Goal: Task Accomplishment & Management: Complete application form

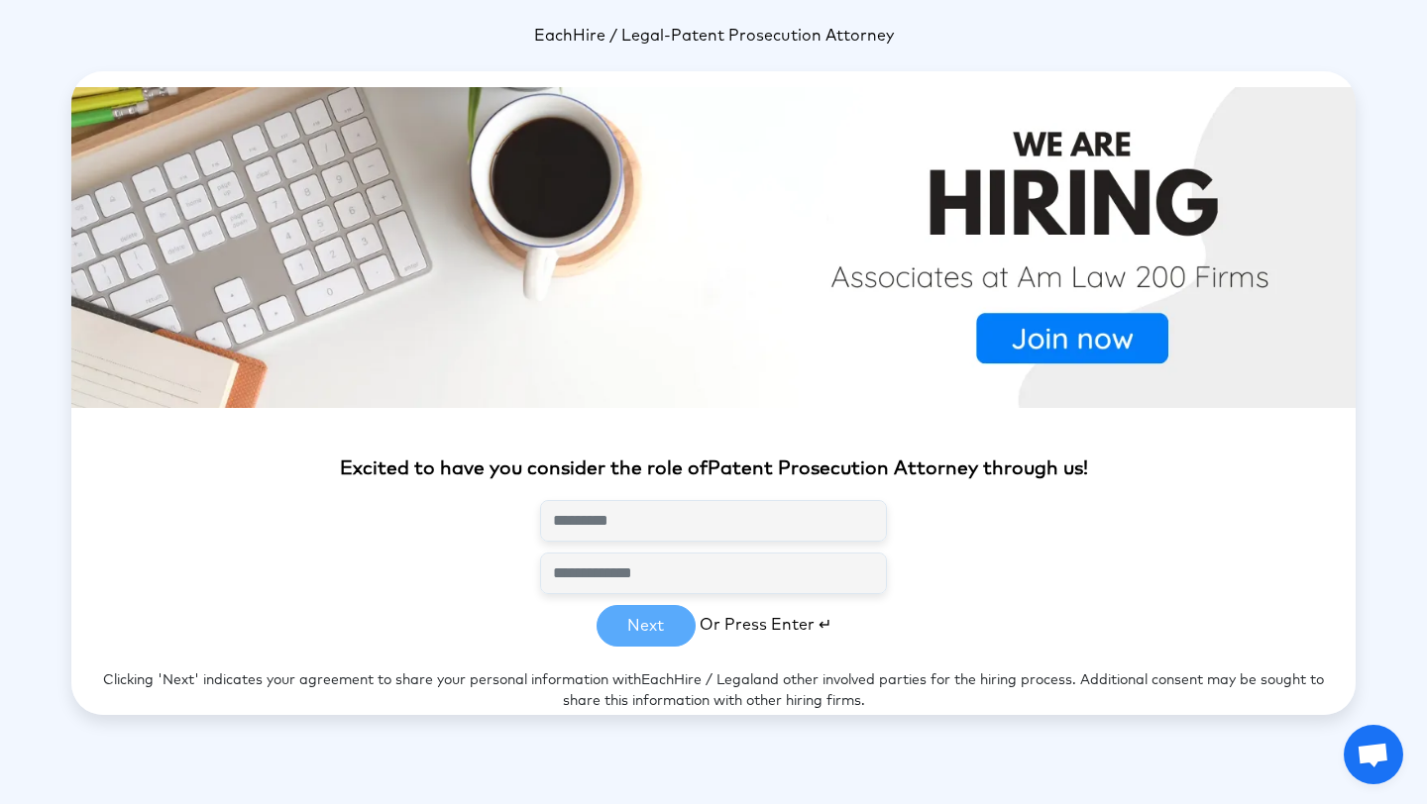
scroll to position [1, 0]
click at [613, 526] on input "text" at bounding box center [713, 520] width 347 height 42
type input "**********"
click at [664, 573] on input "email" at bounding box center [713, 573] width 347 height 42
type input "**********"
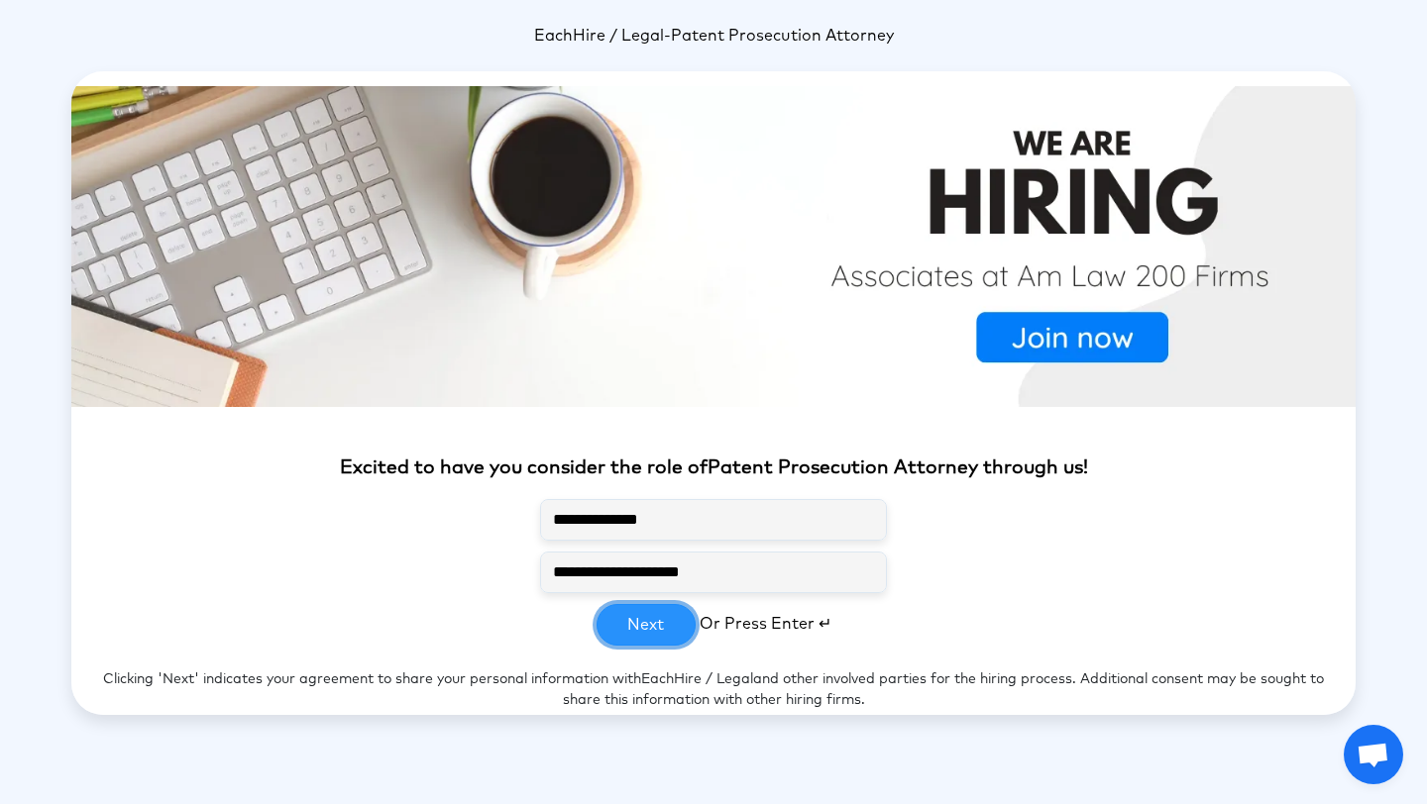
click at [652, 638] on button "Next" at bounding box center [645, 625] width 99 height 42
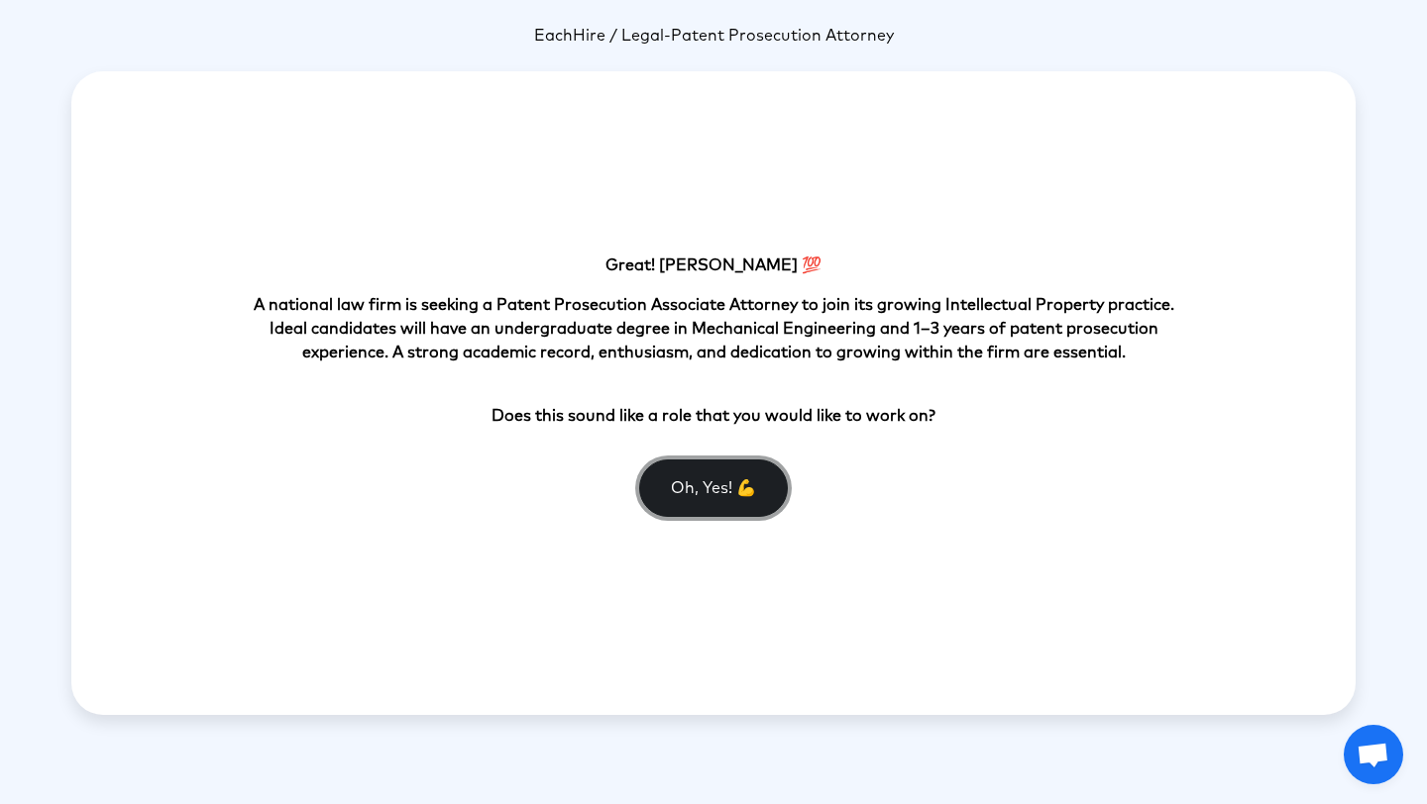
click at [699, 496] on button "Oh, Yes! 💪" at bounding box center [713, 488] width 149 height 57
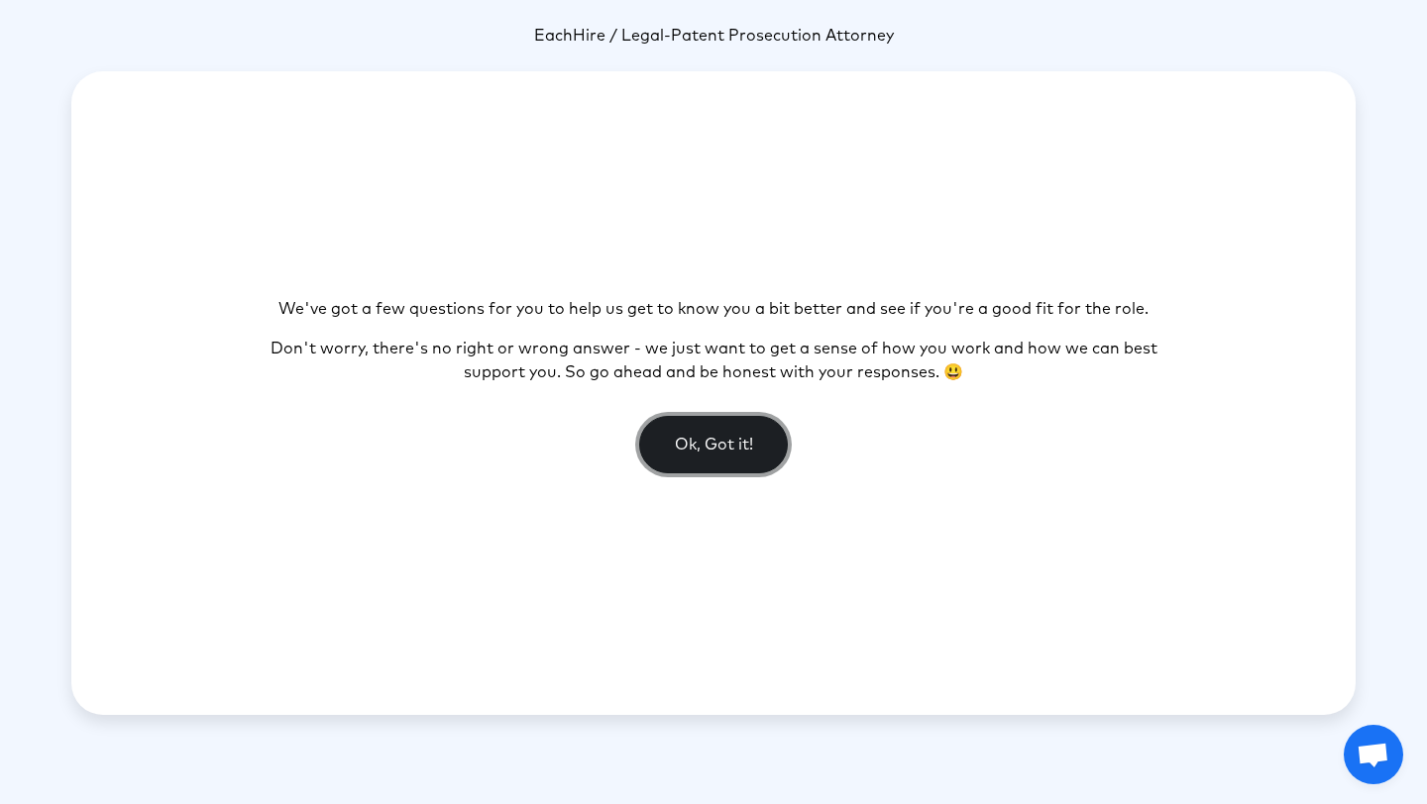
click at [705, 453] on button "Ok, Got it!" at bounding box center [713, 444] width 149 height 57
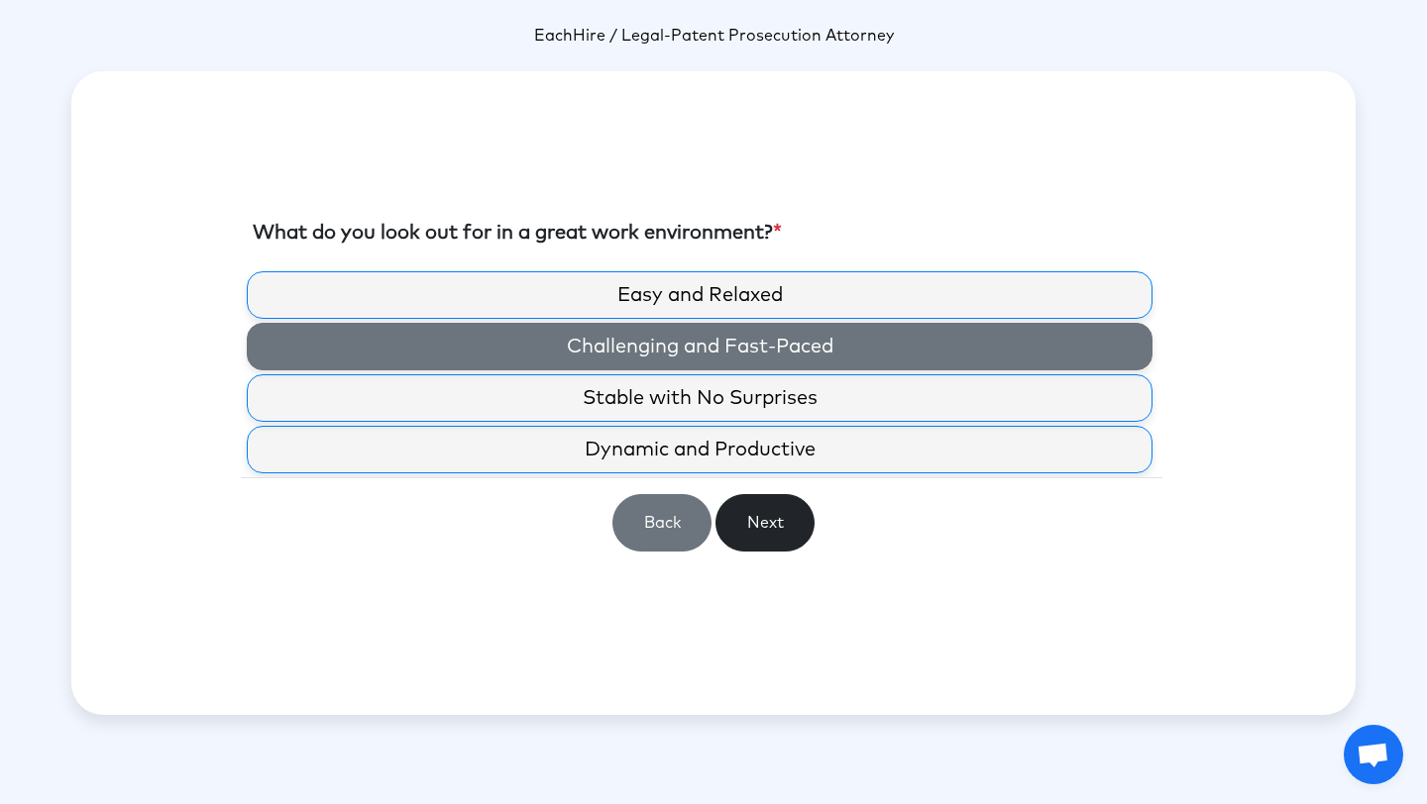
click at [723, 366] on label "Challenging and Fast-Paced" at bounding box center [700, 347] width 906 height 48
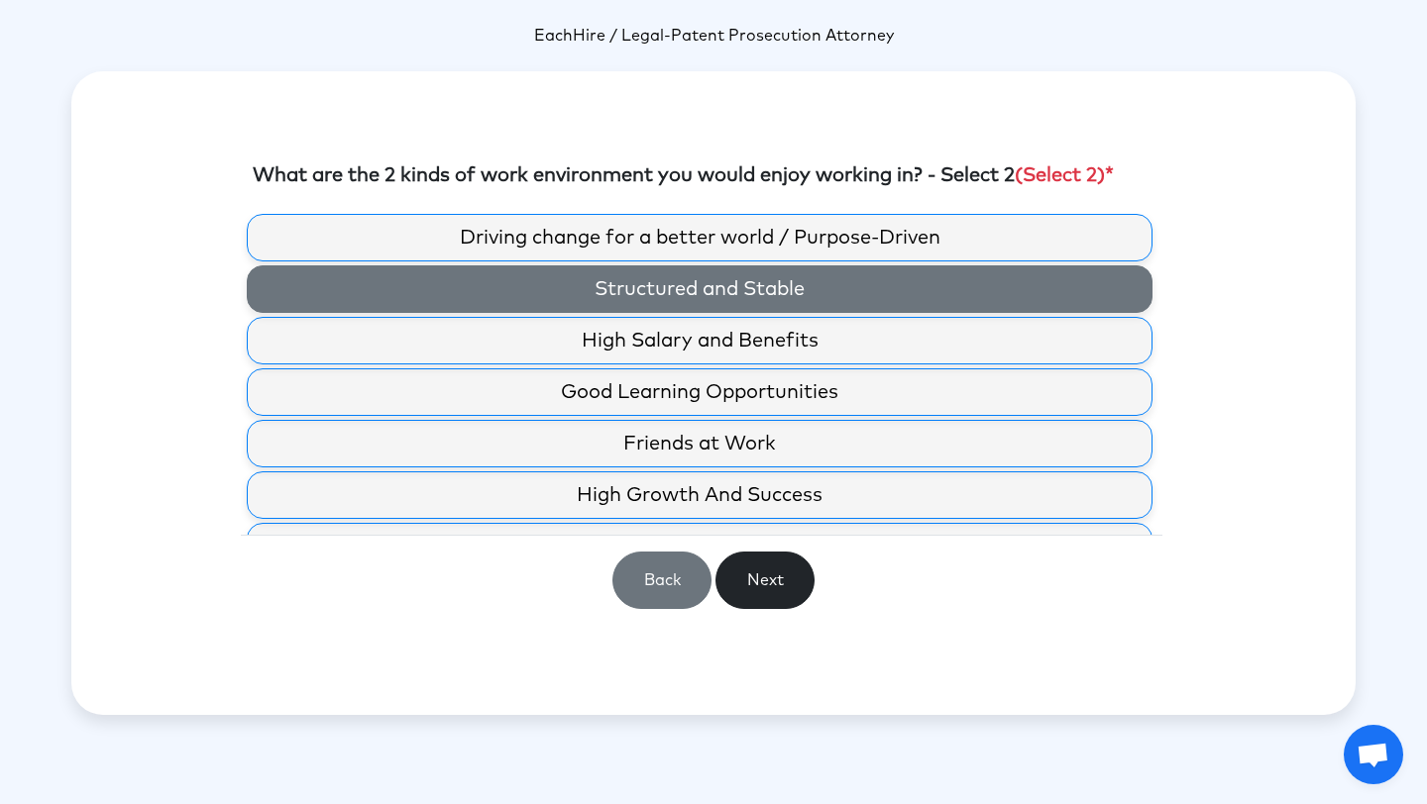
click at [737, 306] on label "Structured and Stable" at bounding box center [700, 290] width 906 height 48
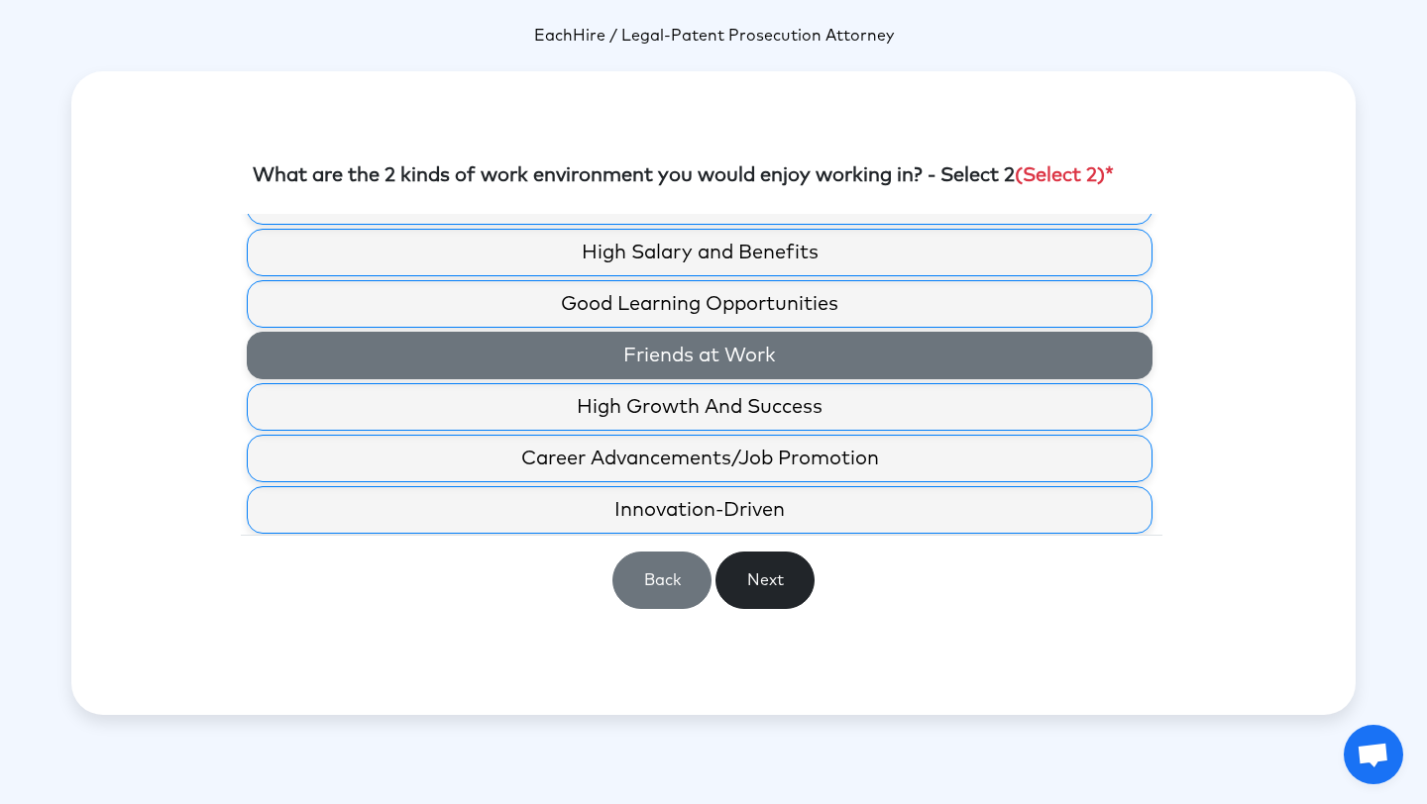
scroll to position [91, 0]
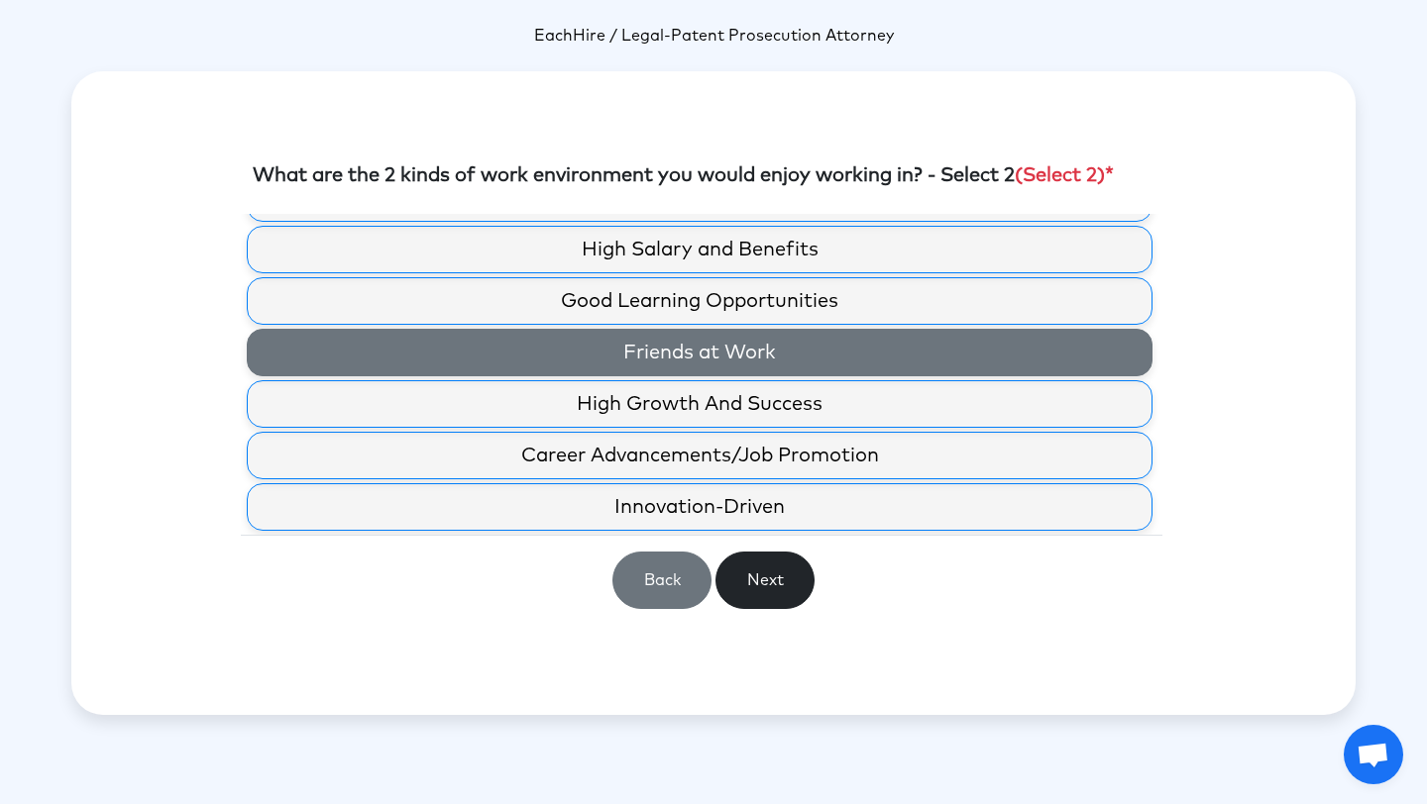
click at [799, 358] on label "Friends at Work" at bounding box center [700, 353] width 906 height 48
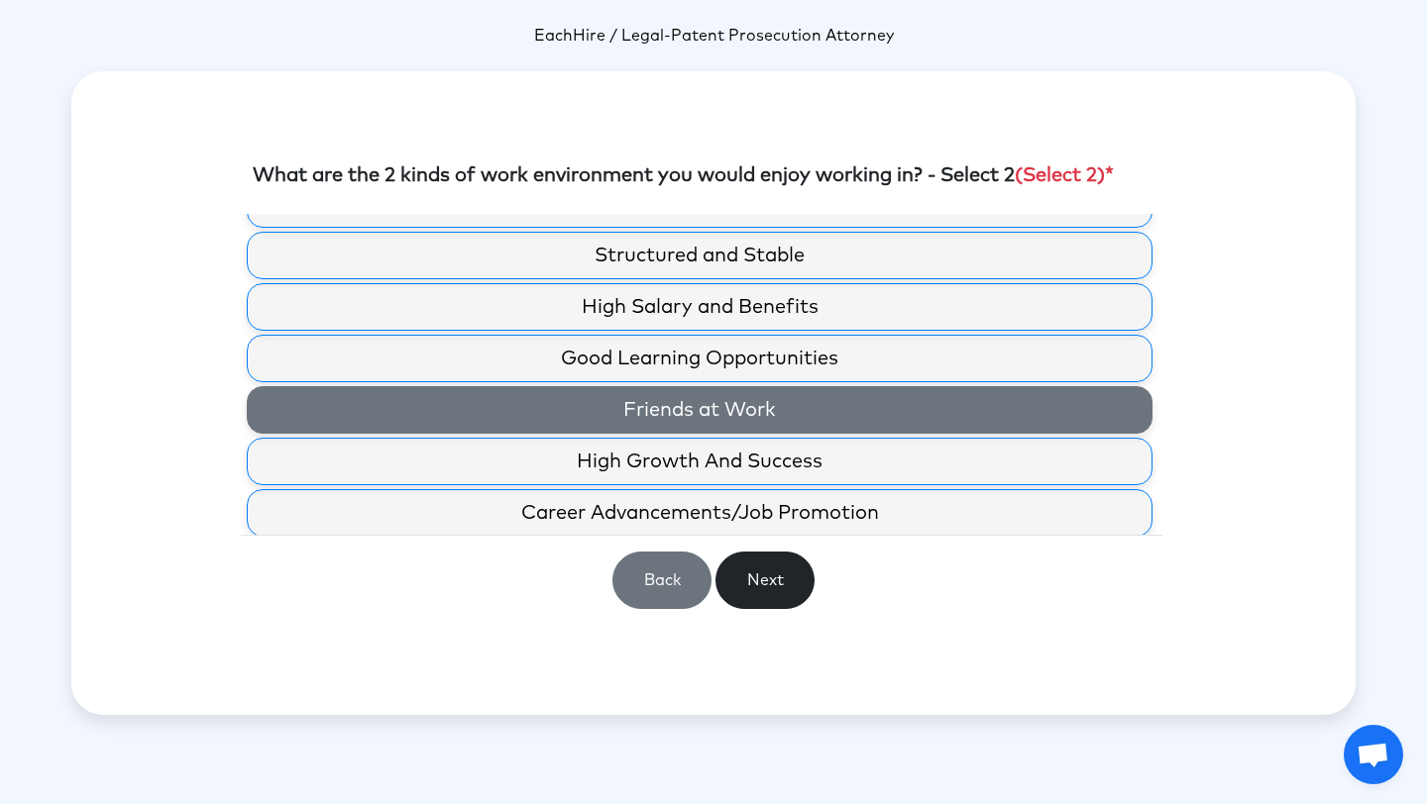
scroll to position [26, 0]
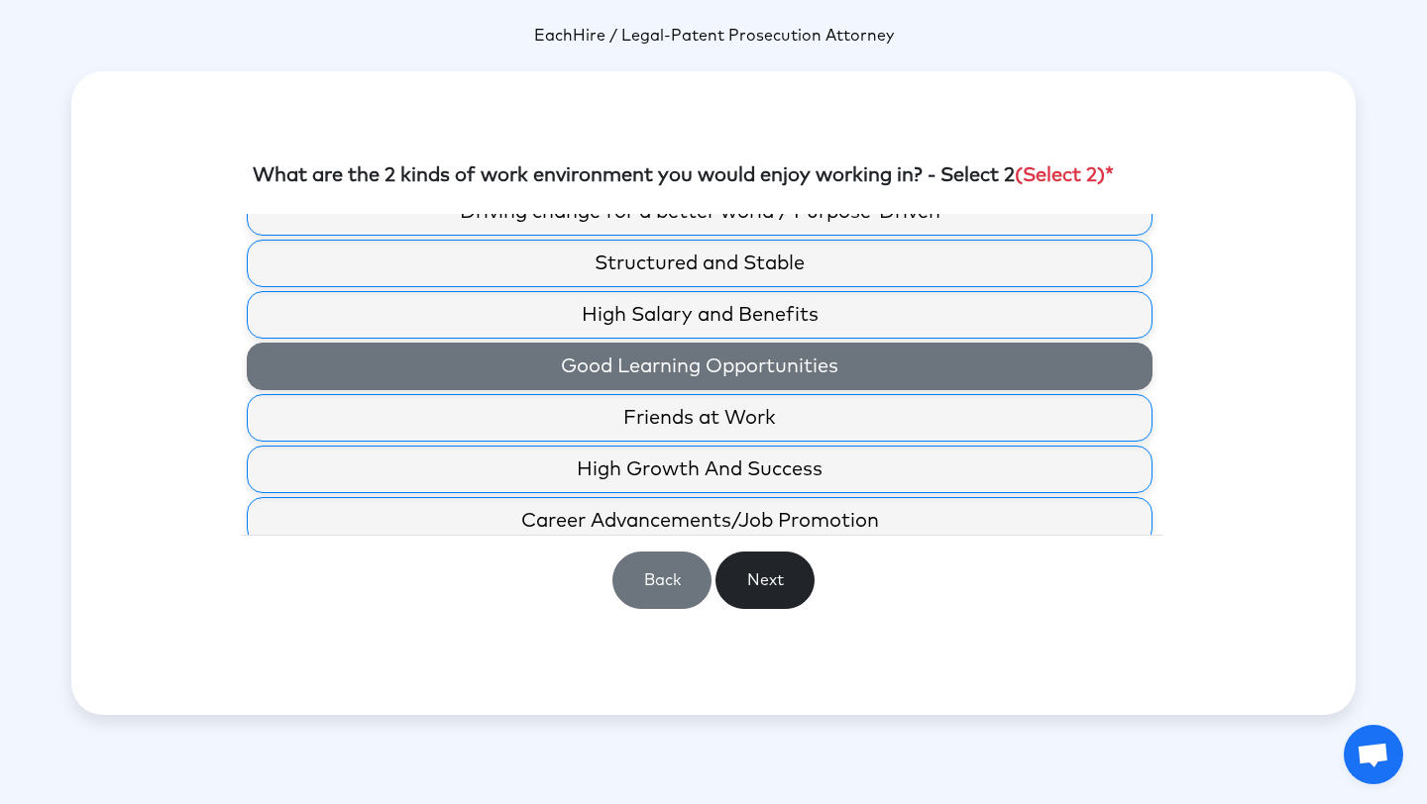
click at [795, 364] on label "Good Learning Opportunities" at bounding box center [700, 367] width 906 height 48
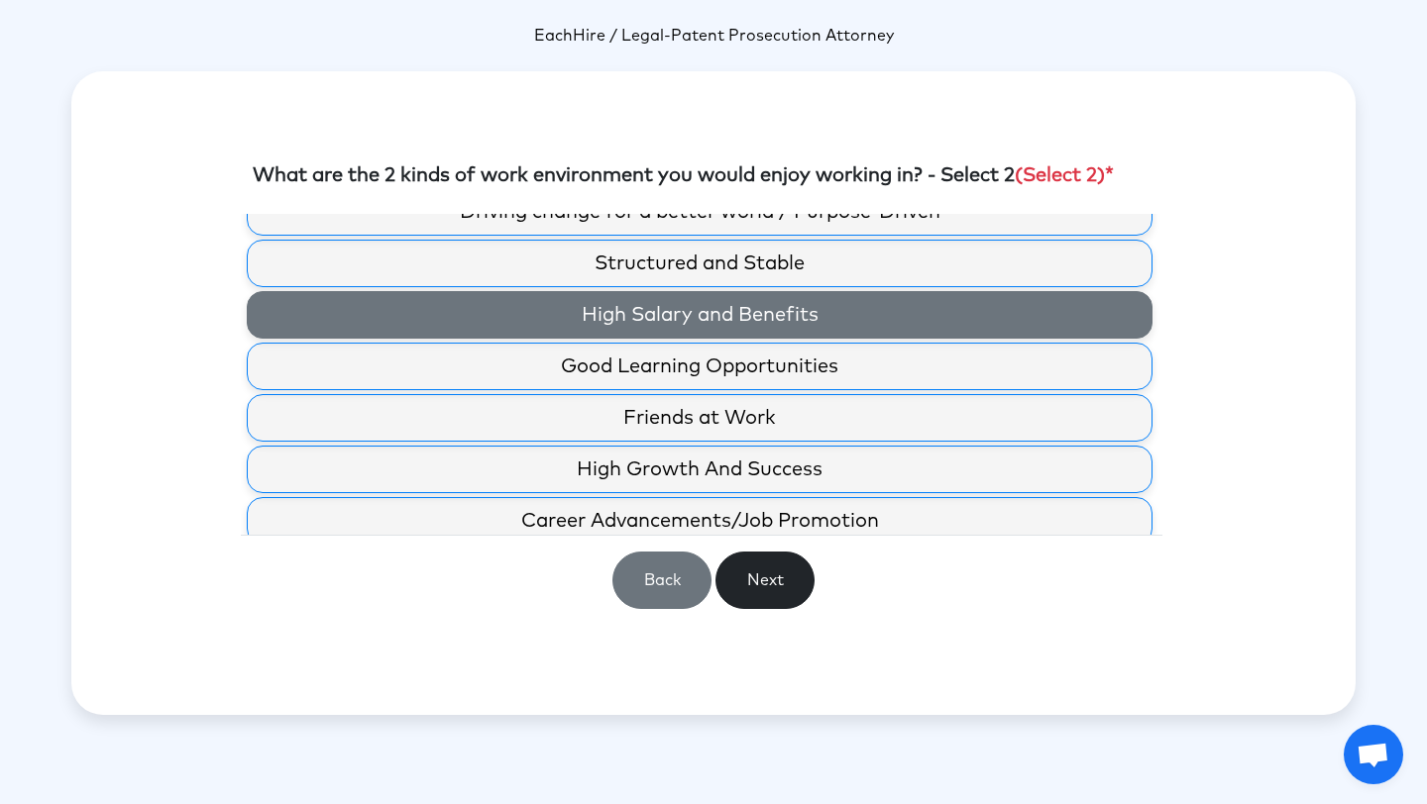
click at [744, 325] on label "High Salary and Benefits" at bounding box center [700, 315] width 906 height 48
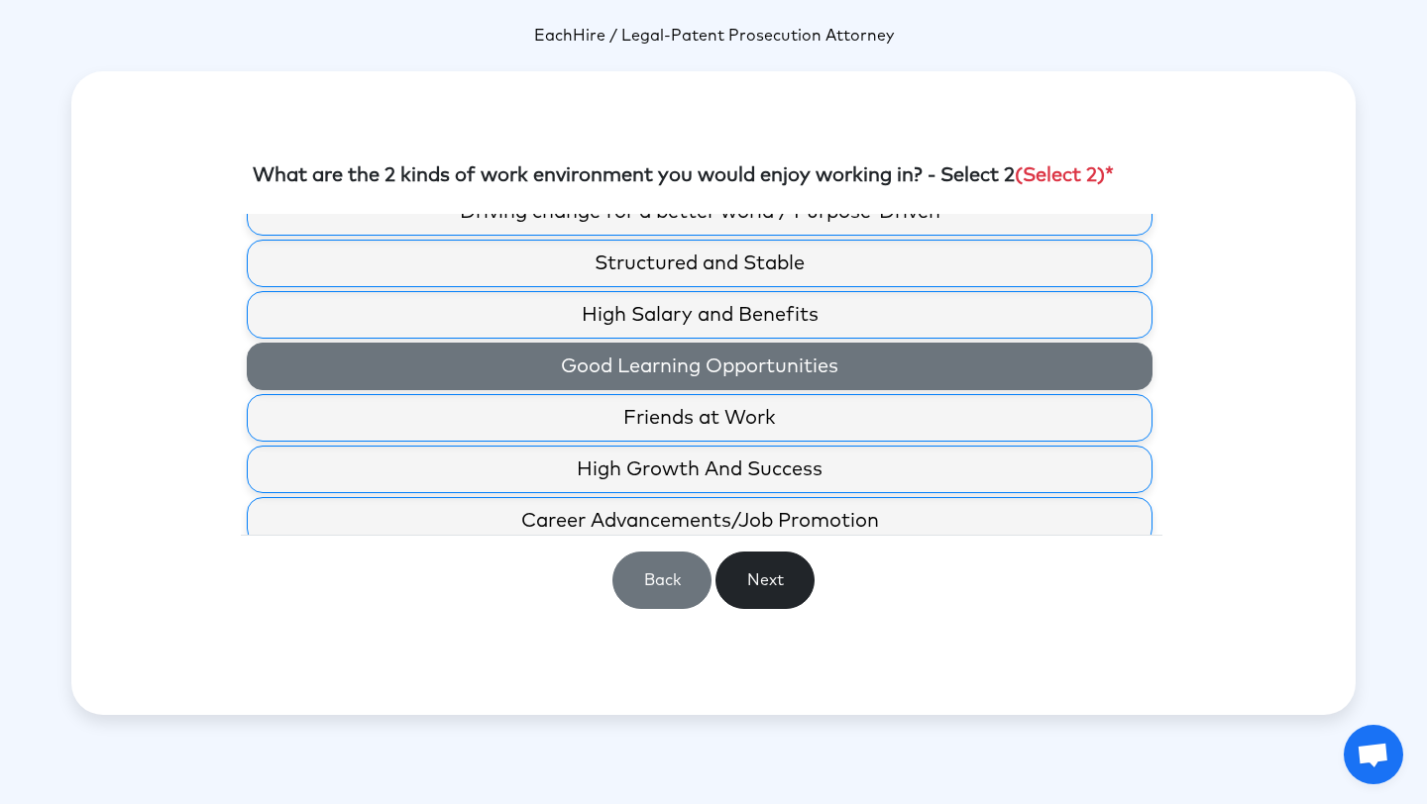
scroll to position [91, 0]
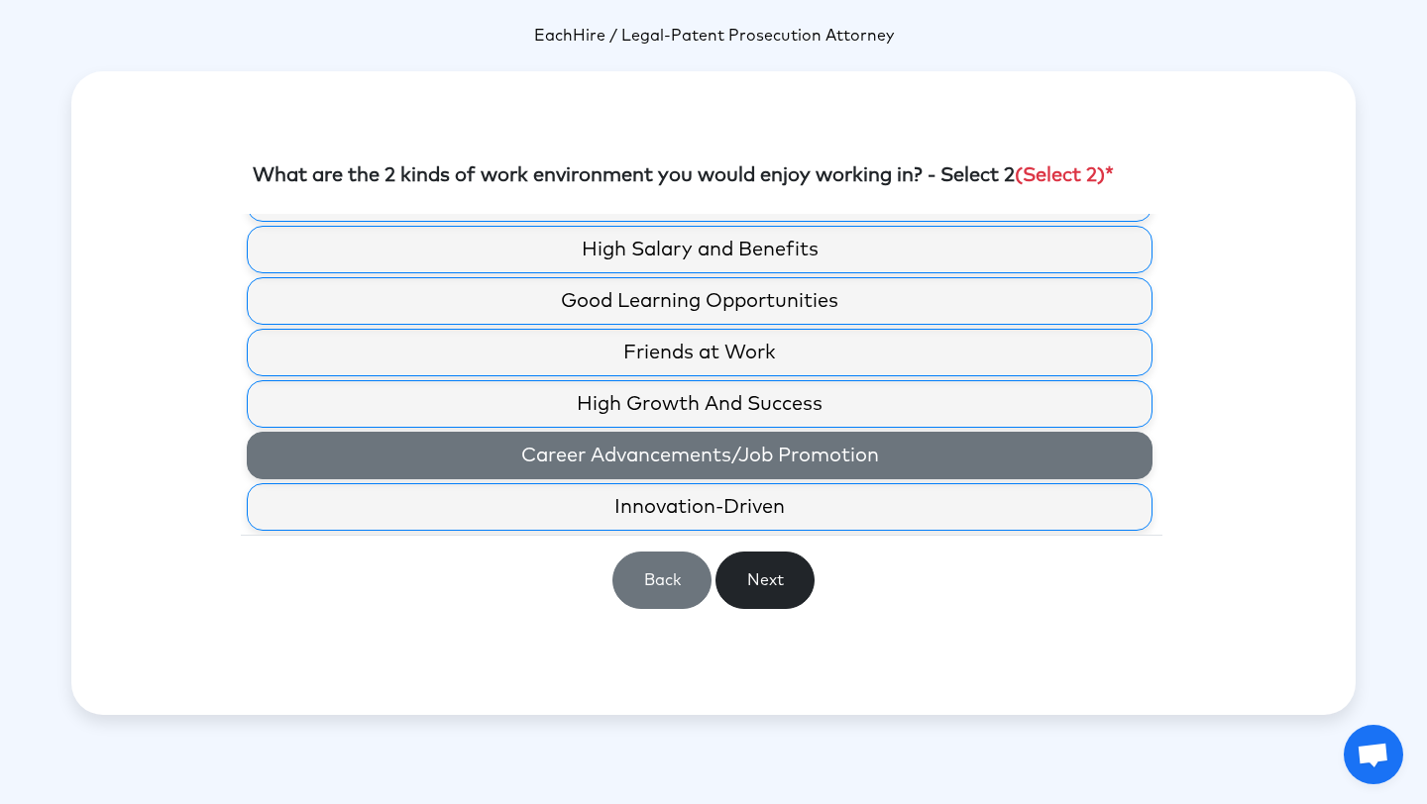
click at [733, 471] on label "Career Advancements/Job Promotion" at bounding box center [700, 456] width 906 height 48
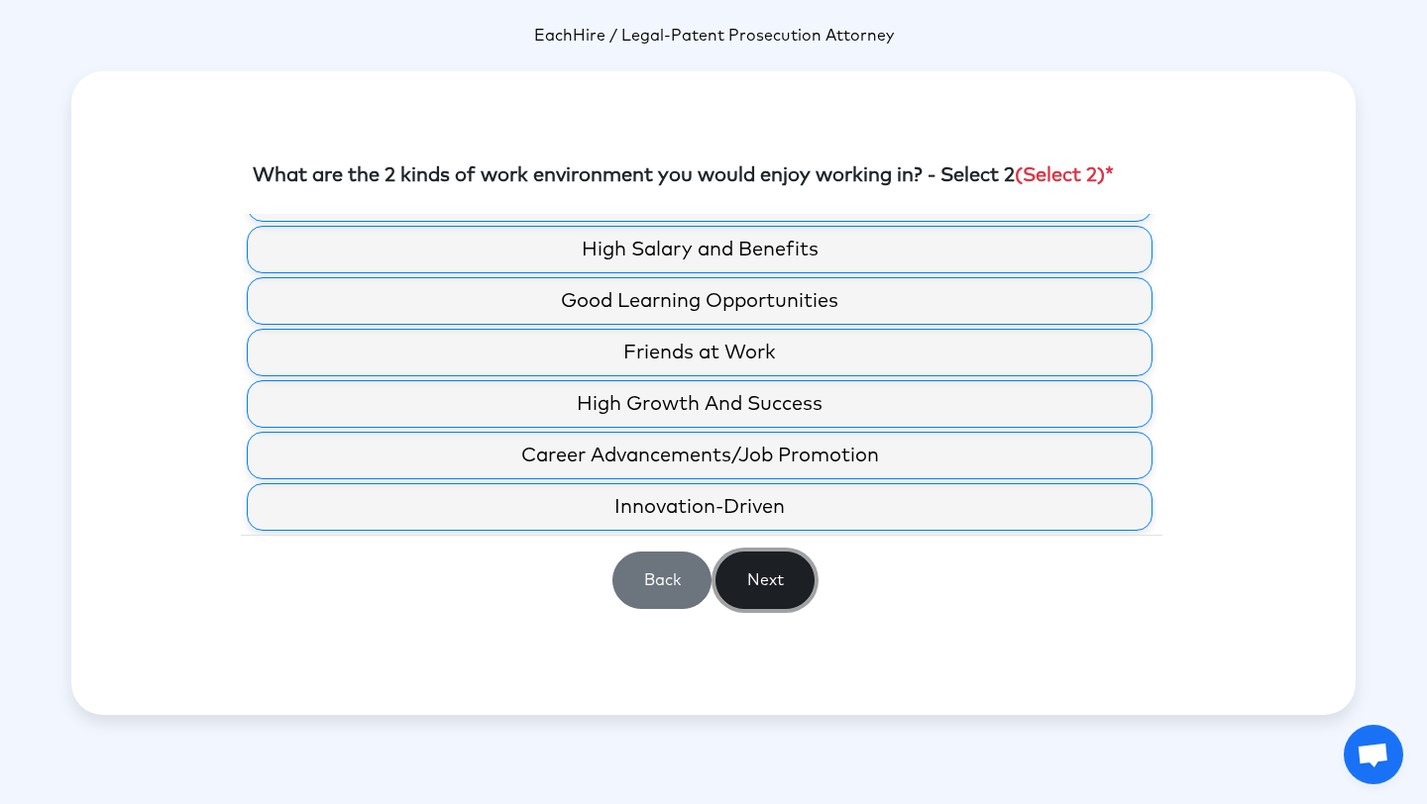
click at [756, 590] on button "Next" at bounding box center [764, 580] width 99 height 57
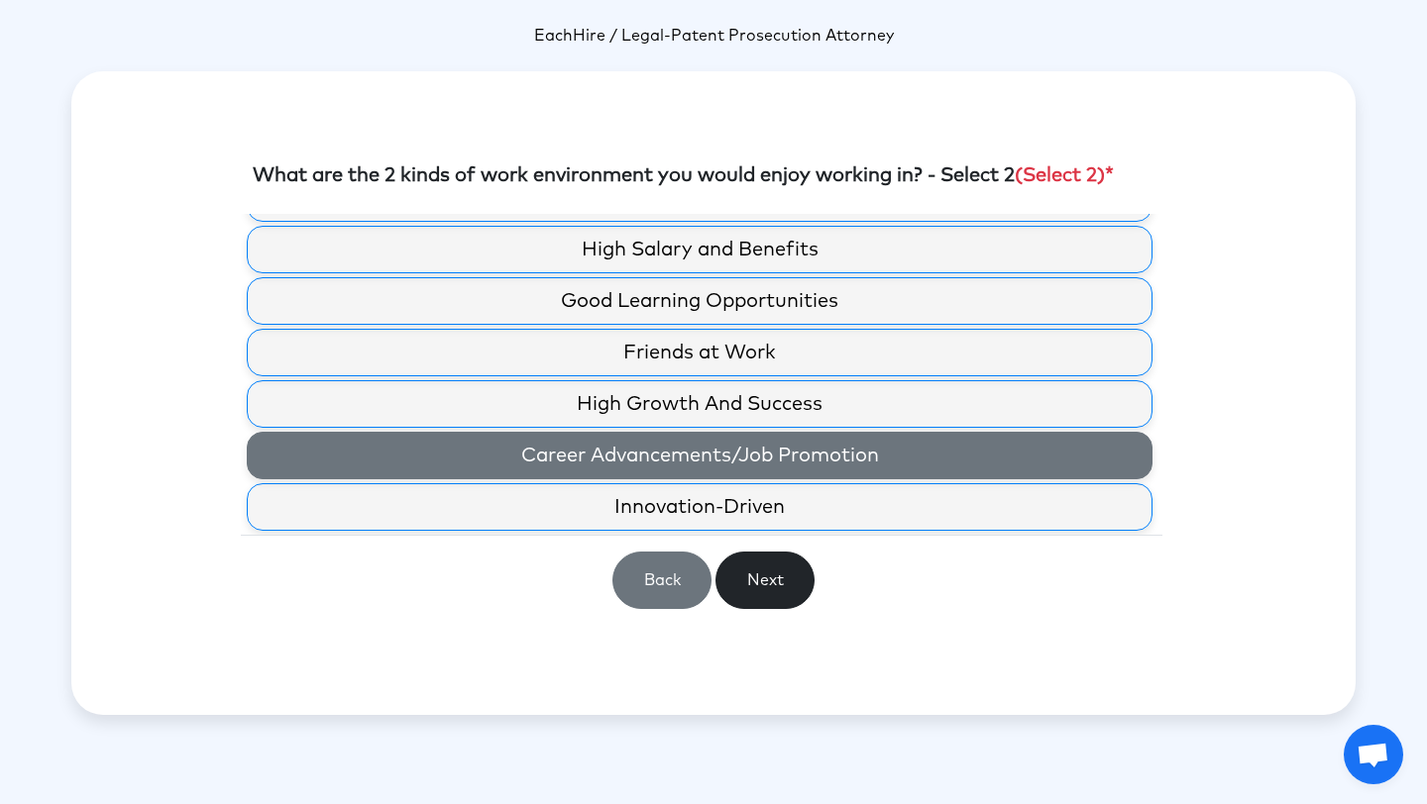
click at [758, 456] on label "Career Advancements/Job Promotion" at bounding box center [700, 456] width 906 height 48
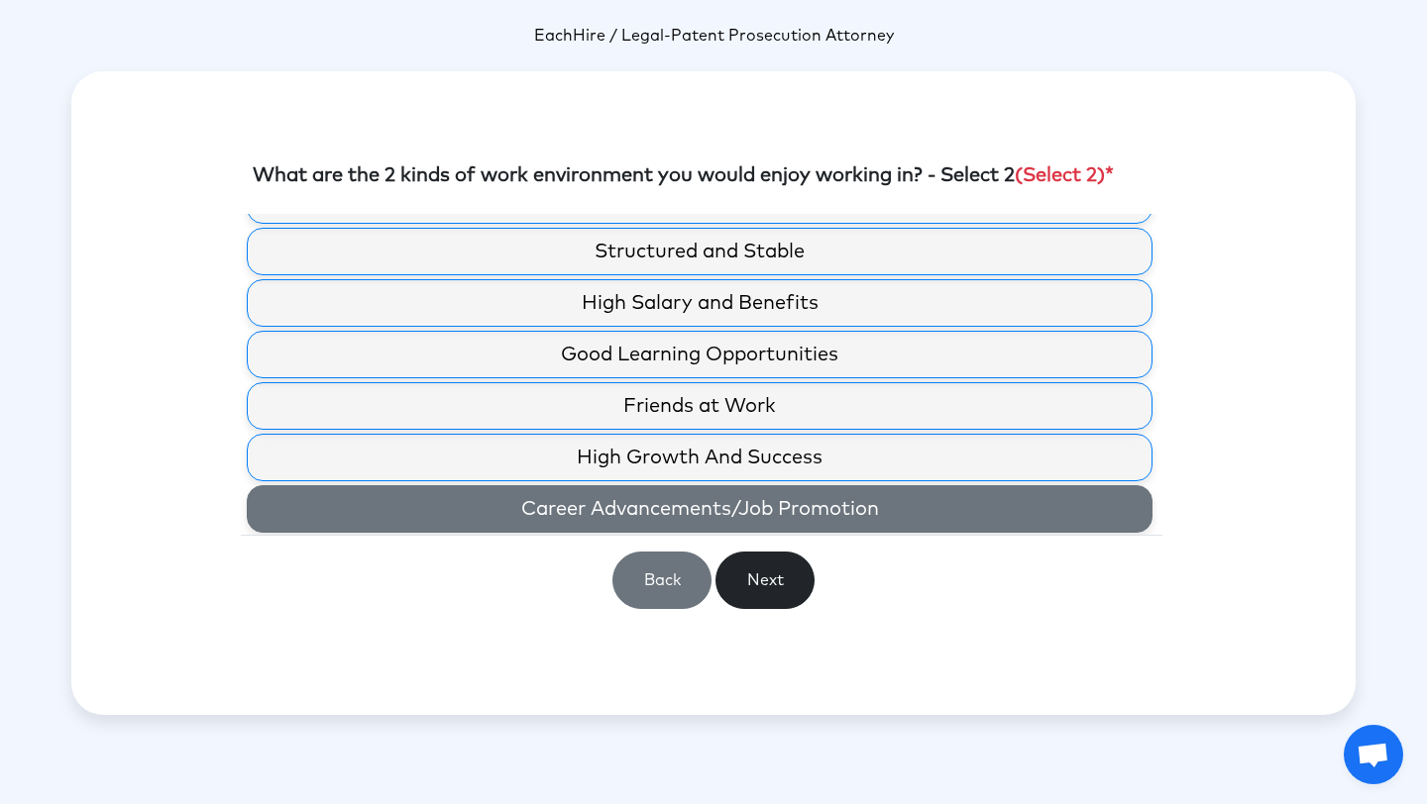
scroll to position [32, 0]
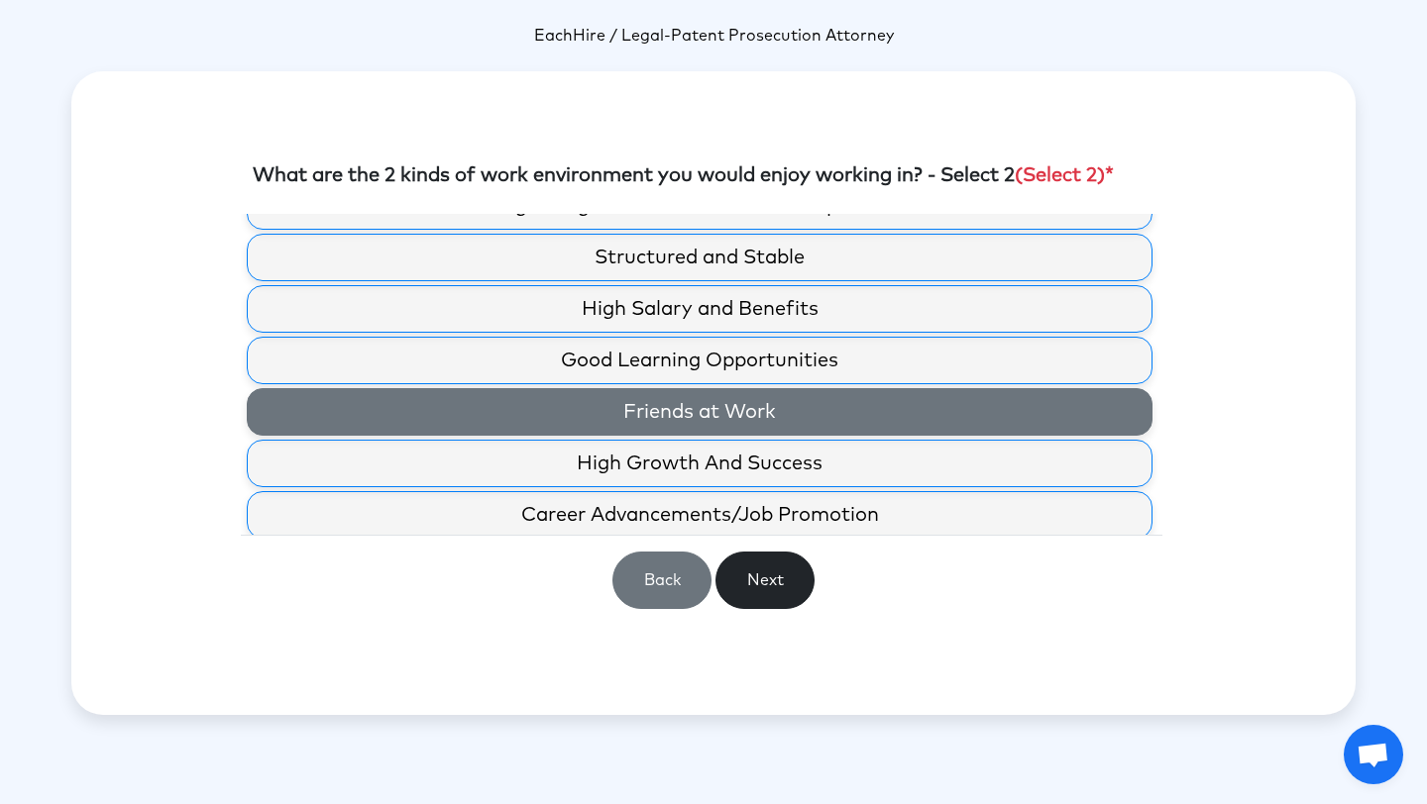
click at [749, 412] on label "Friends at Work" at bounding box center [700, 412] width 906 height 48
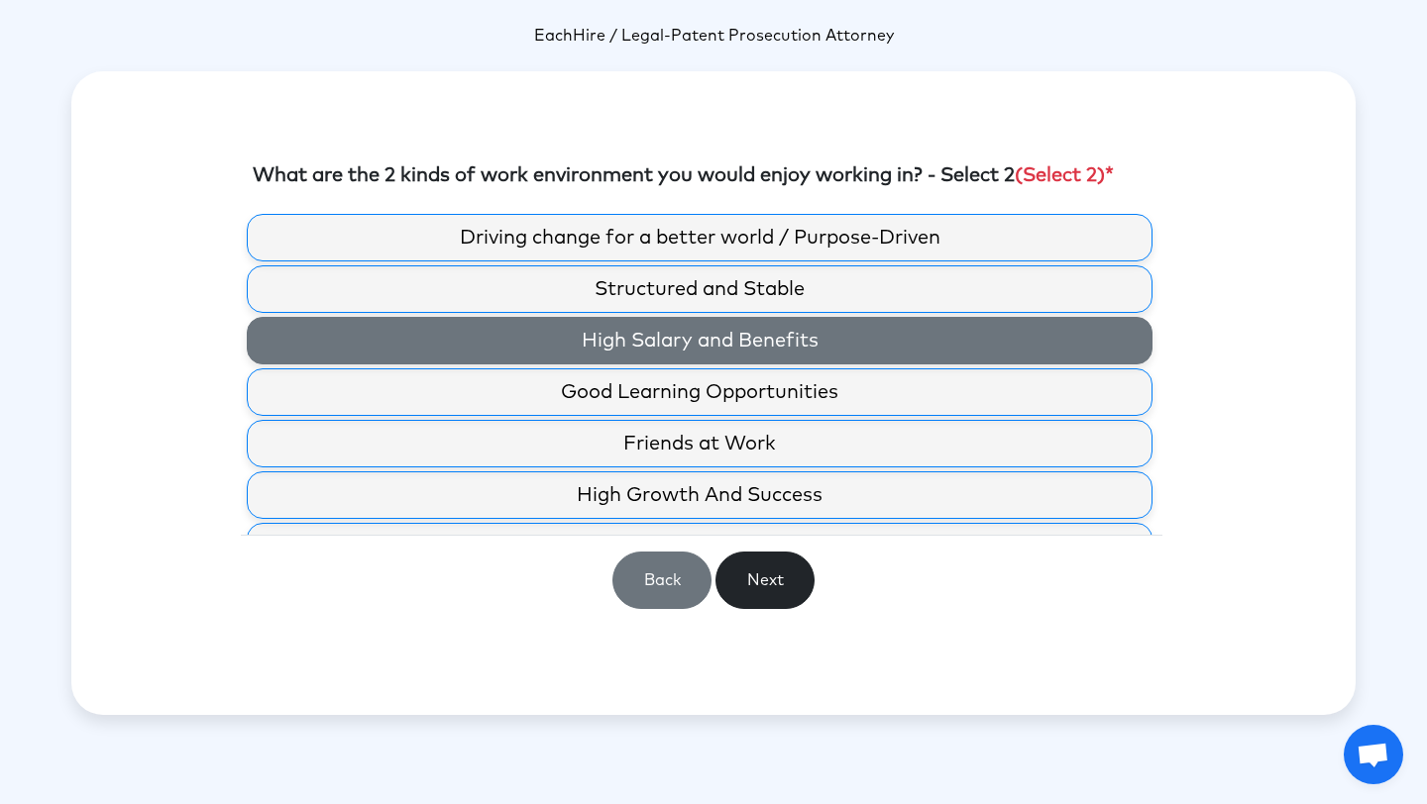
click at [746, 329] on label "High Salary and Benefits" at bounding box center [700, 341] width 906 height 48
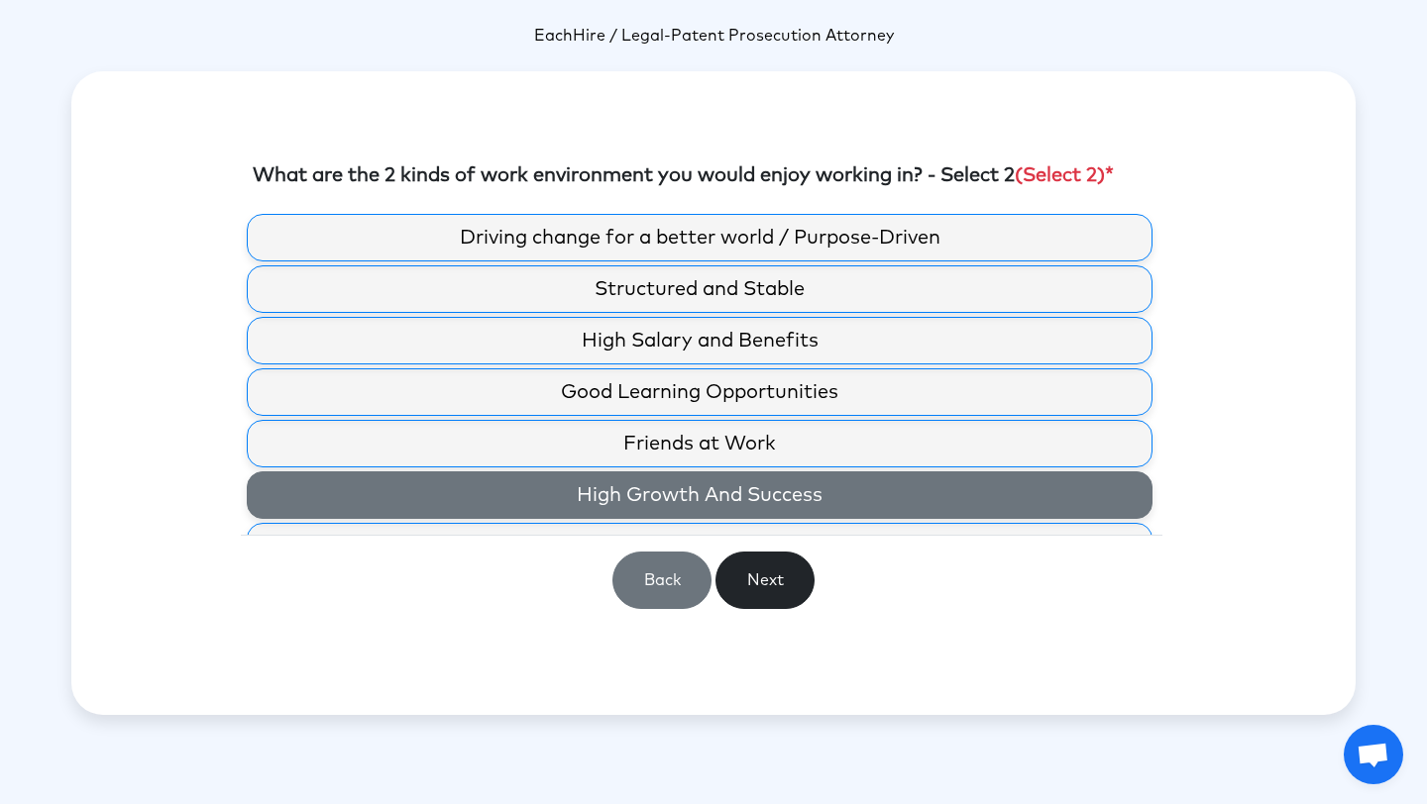
scroll to position [91, 0]
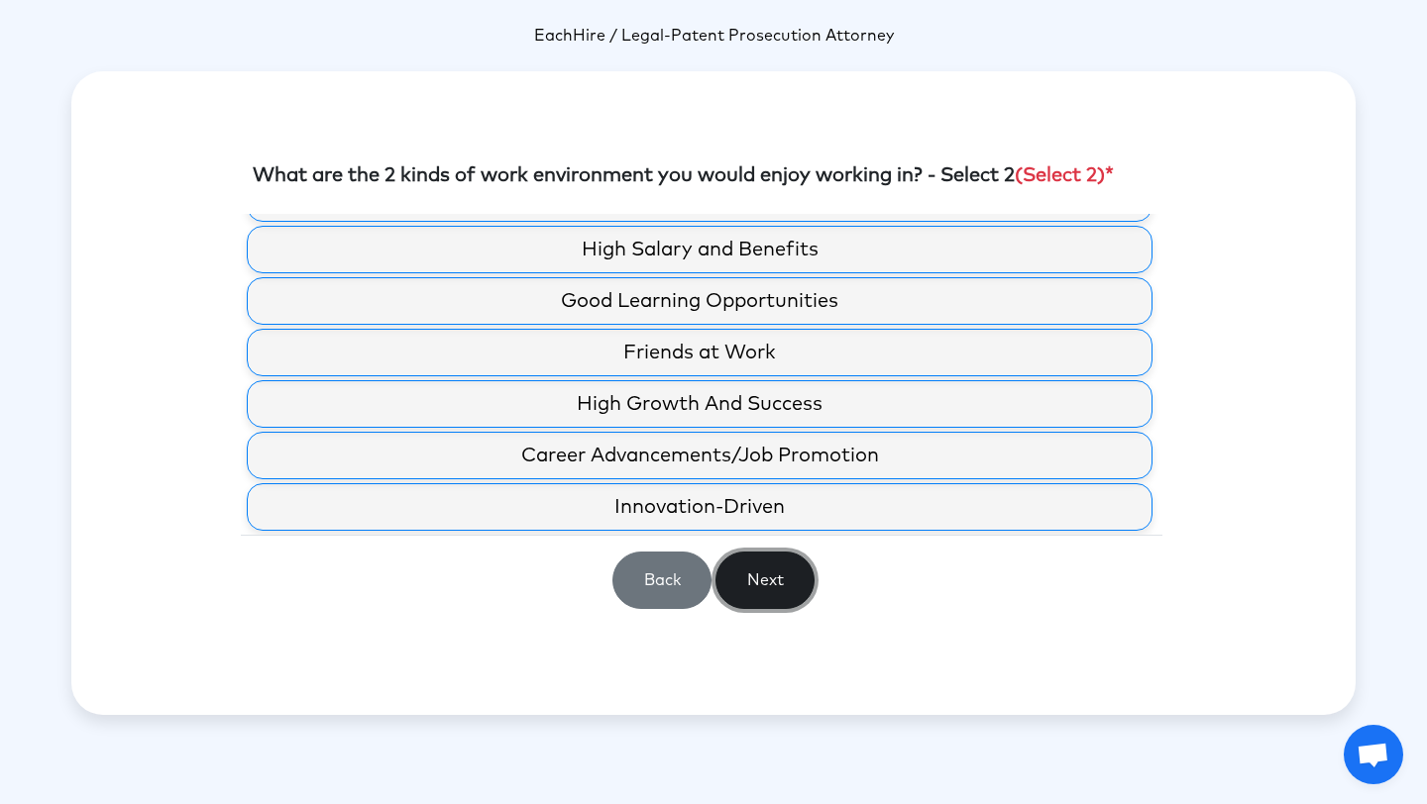
click at [771, 582] on button "Next" at bounding box center [764, 580] width 99 height 57
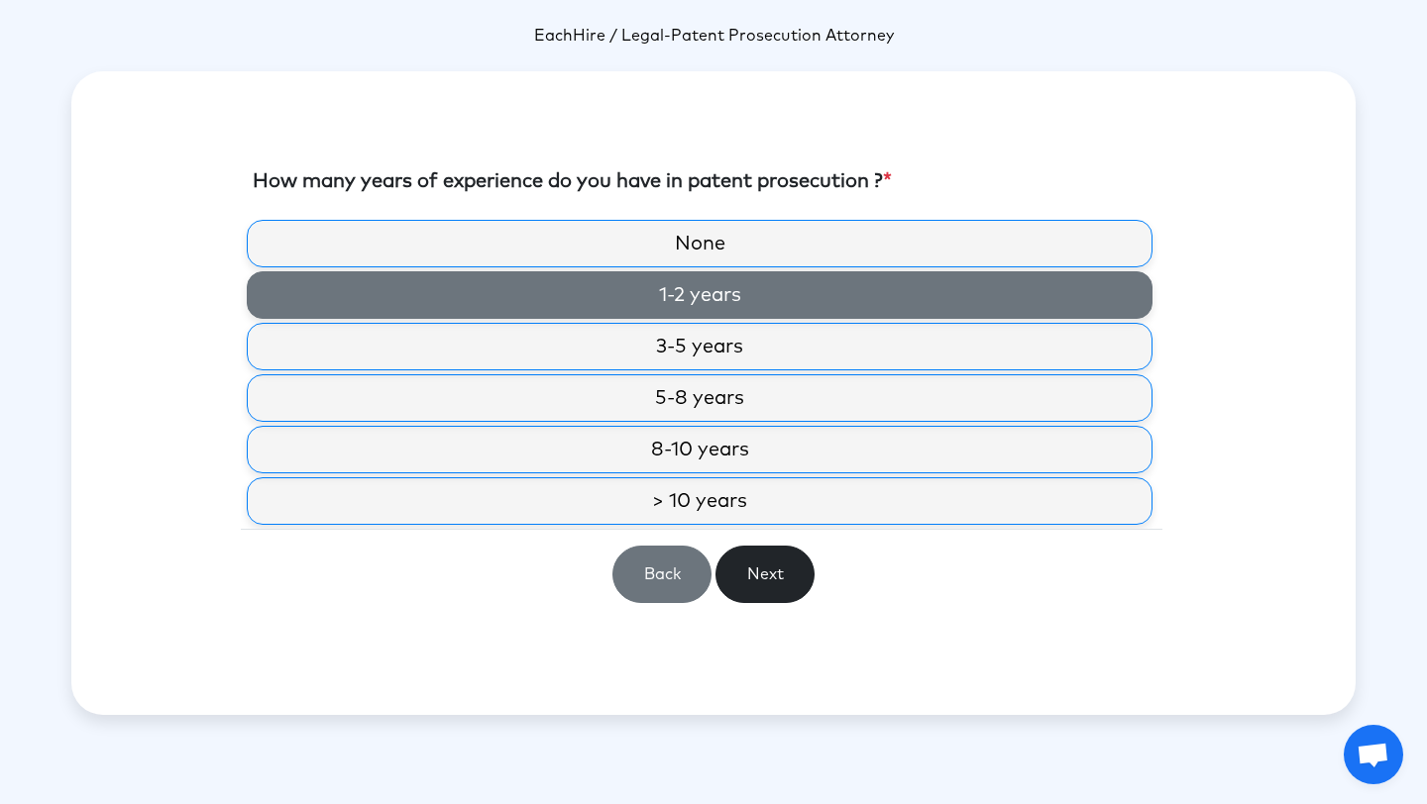
click at [687, 288] on label "1-2 years" at bounding box center [700, 295] width 906 height 48
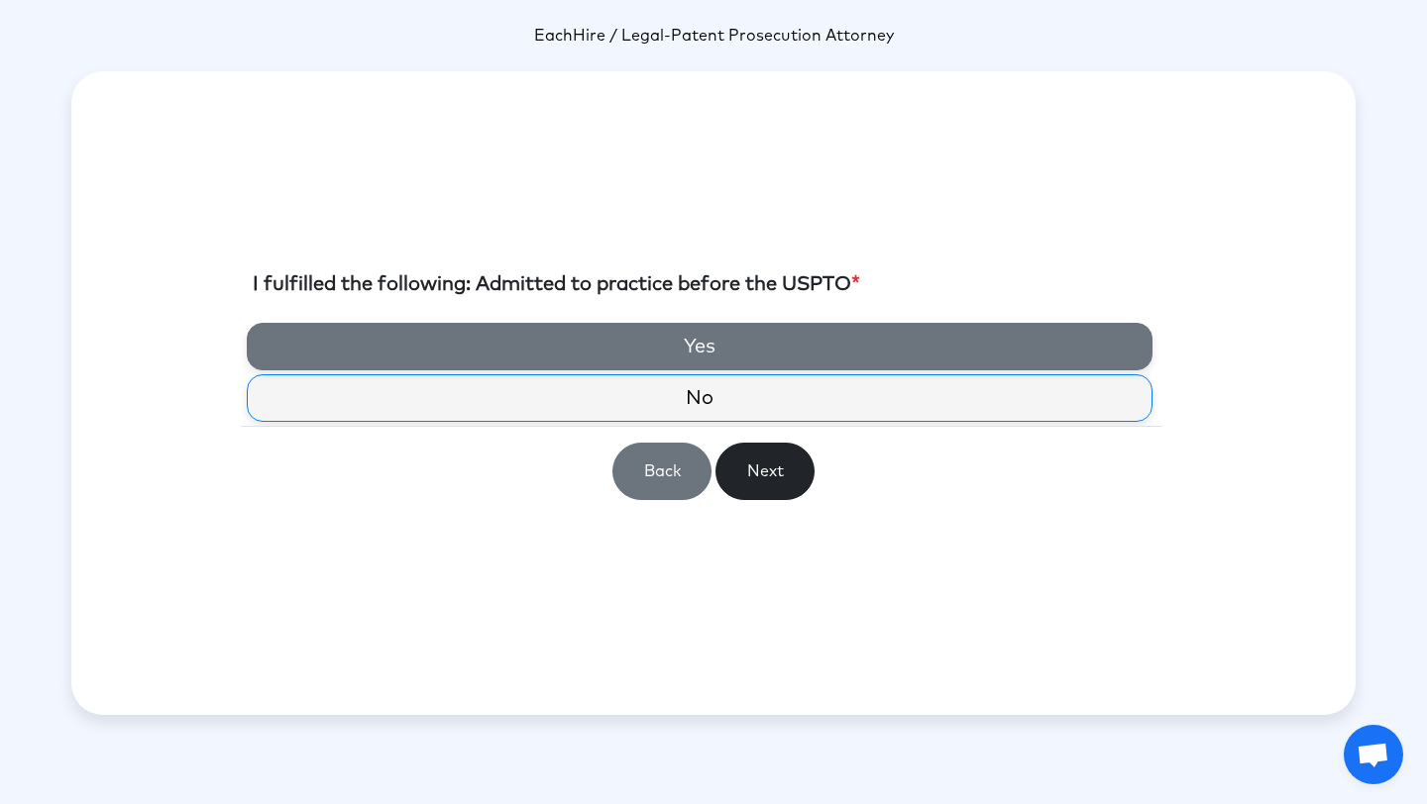
click at [727, 353] on label "Yes" at bounding box center [700, 347] width 906 height 48
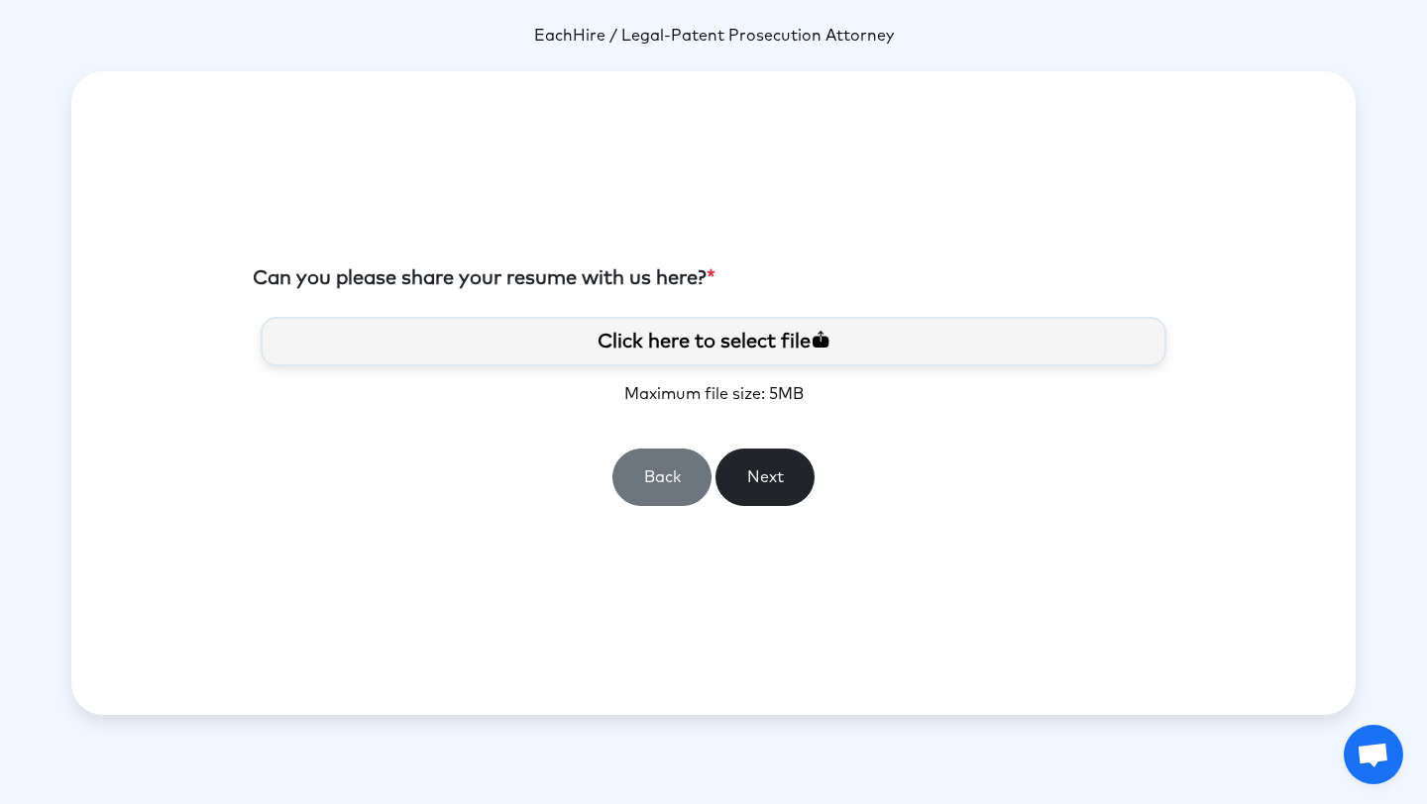
click at [696, 340] on label "Click here to select file" at bounding box center [714, 342] width 906 height 50
click at [0, 0] on input "Click here to select file" at bounding box center [0, 0] width 0 height 0
click at [789, 490] on button "Next" at bounding box center [764, 477] width 99 height 57
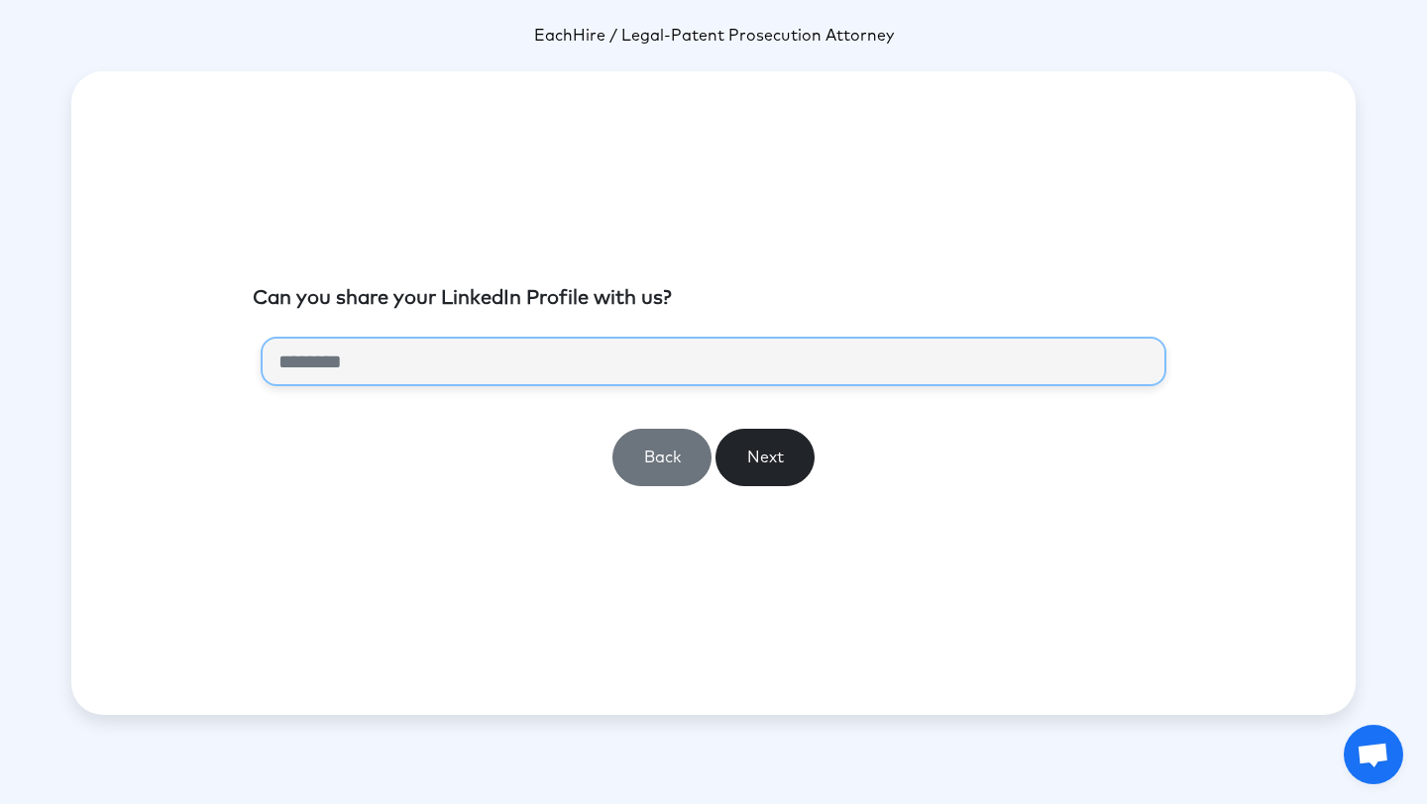
click at [696, 365] on input "url" at bounding box center [714, 362] width 906 height 50
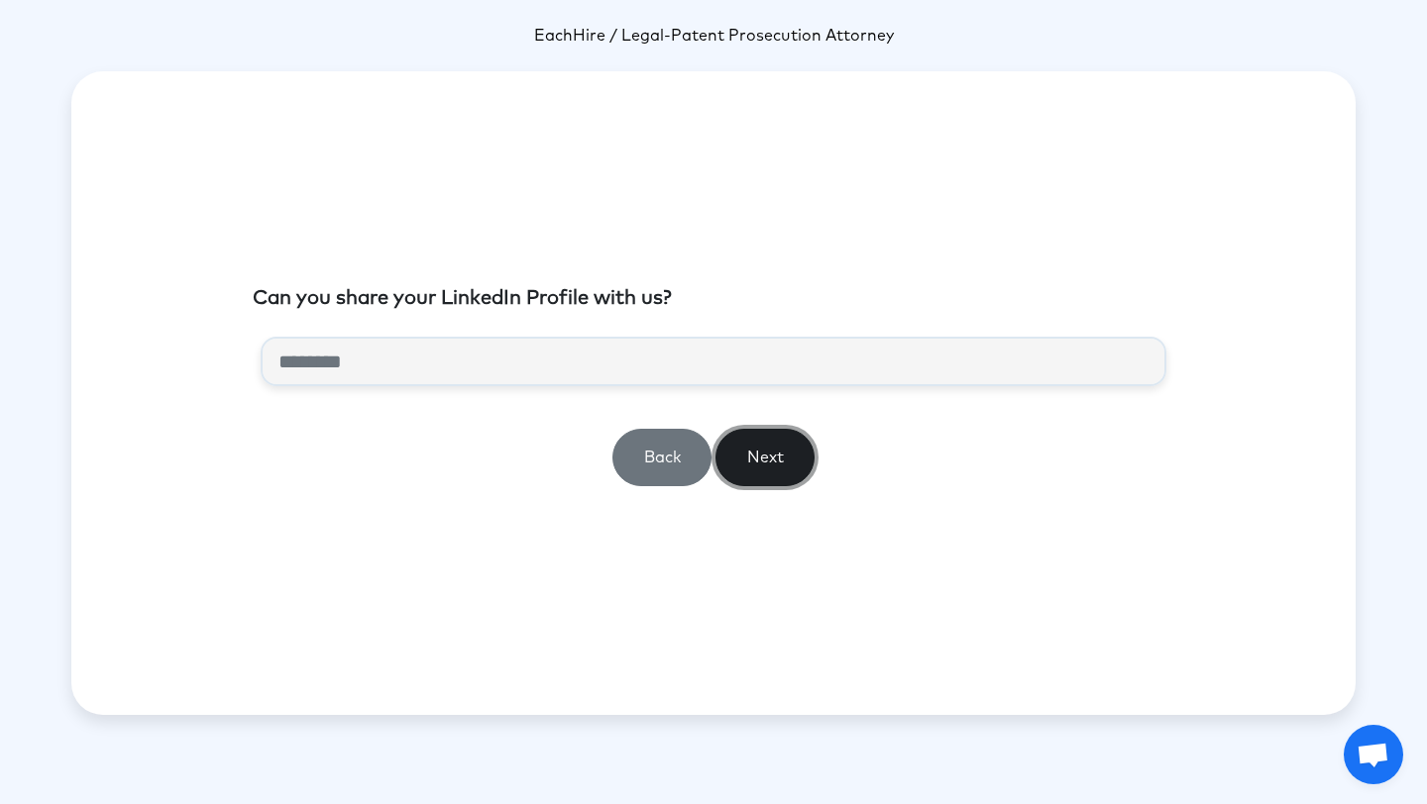
click at [779, 450] on button "Next" at bounding box center [764, 457] width 99 height 57
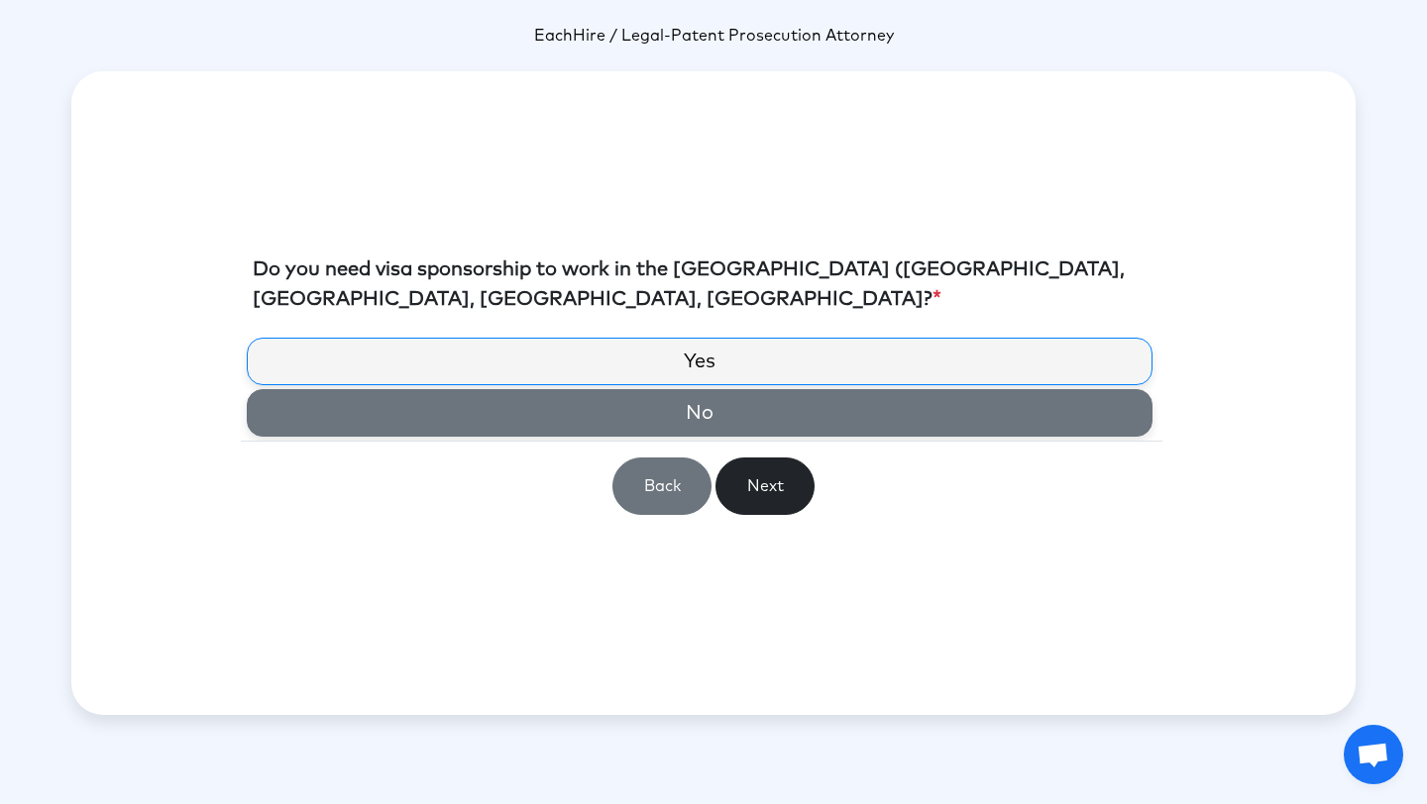
click at [720, 407] on label "No" at bounding box center [700, 413] width 906 height 48
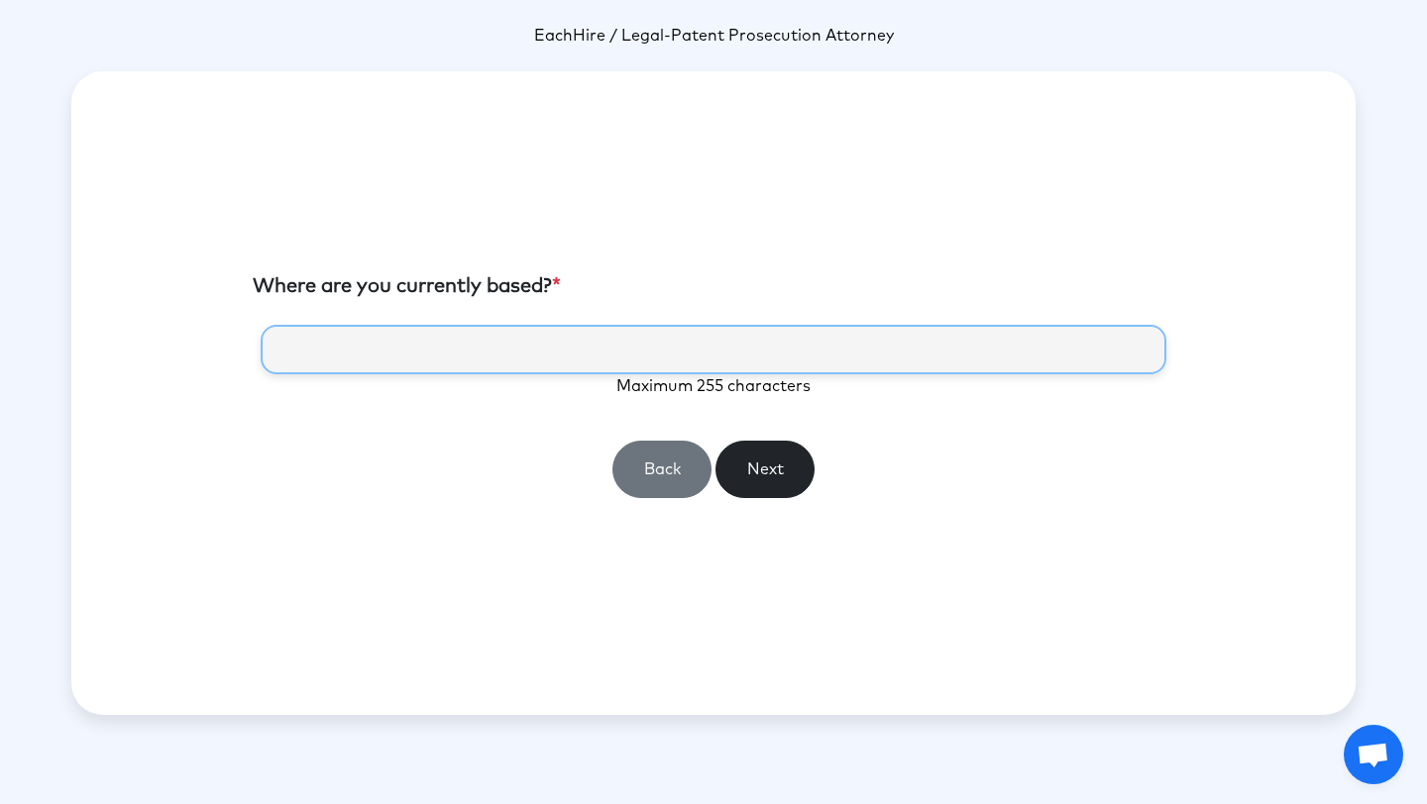
click at [602, 362] on input "text" at bounding box center [714, 350] width 906 height 50
type input "*******"
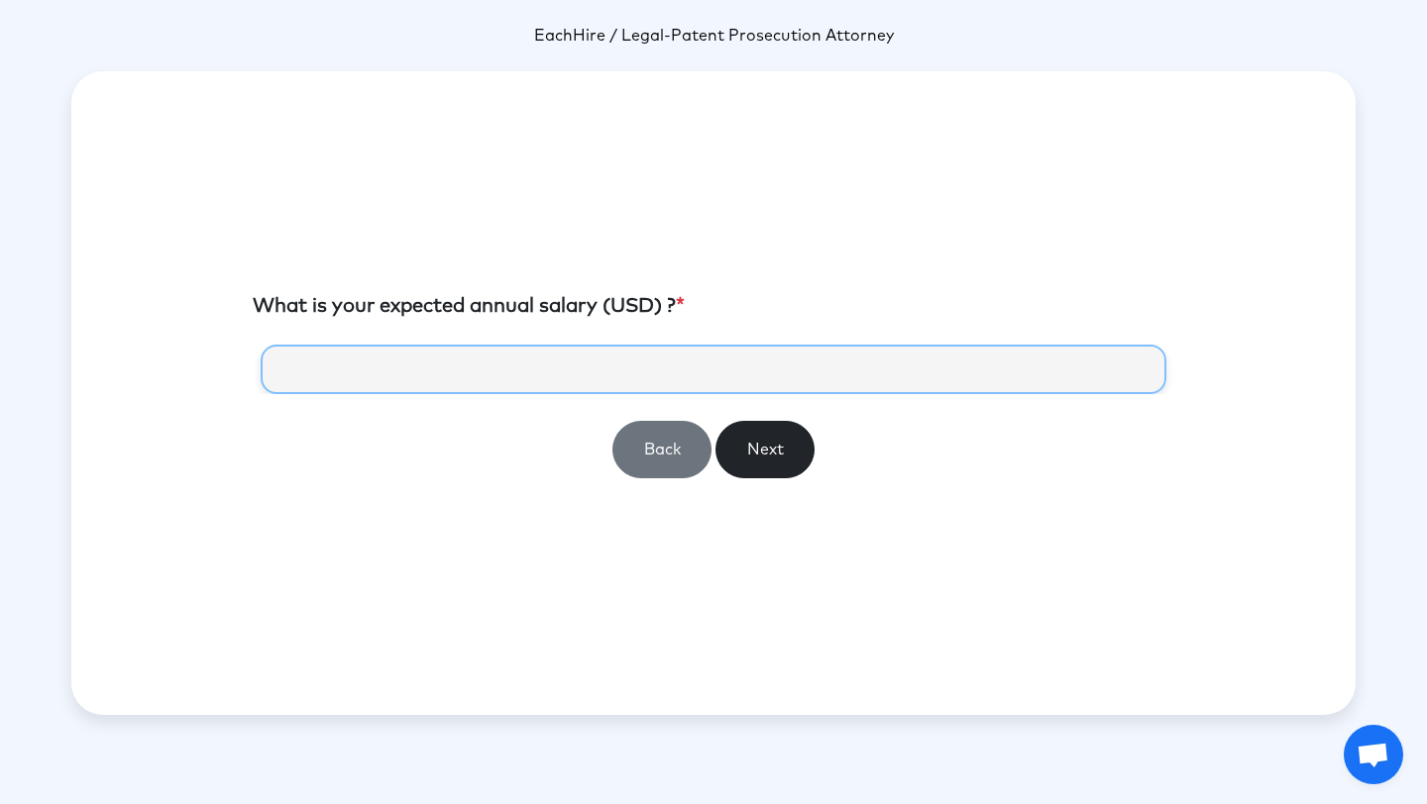
click at [748, 370] on input "number" at bounding box center [714, 370] width 906 height 50
type input "******"
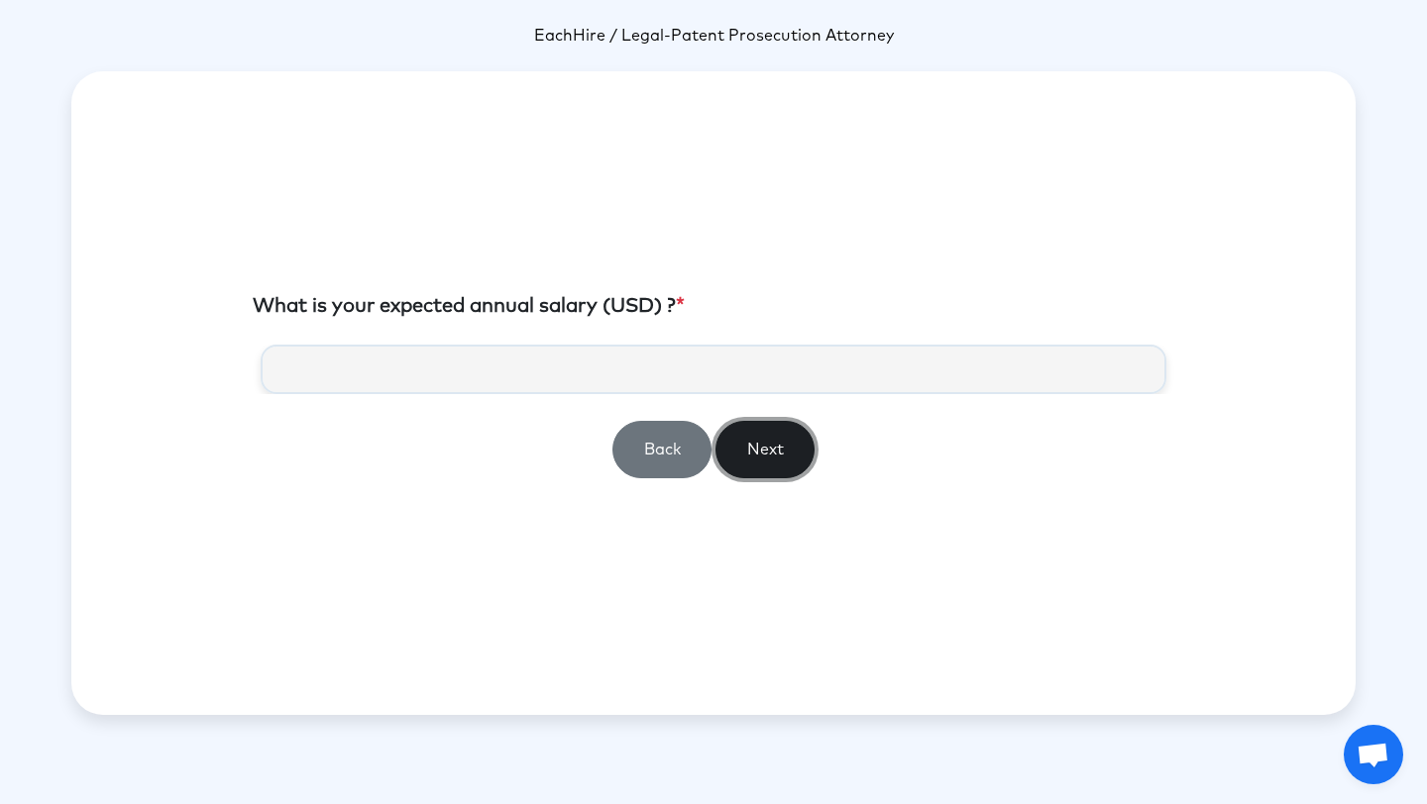
click at [724, 454] on button "Next" at bounding box center [764, 449] width 99 height 57
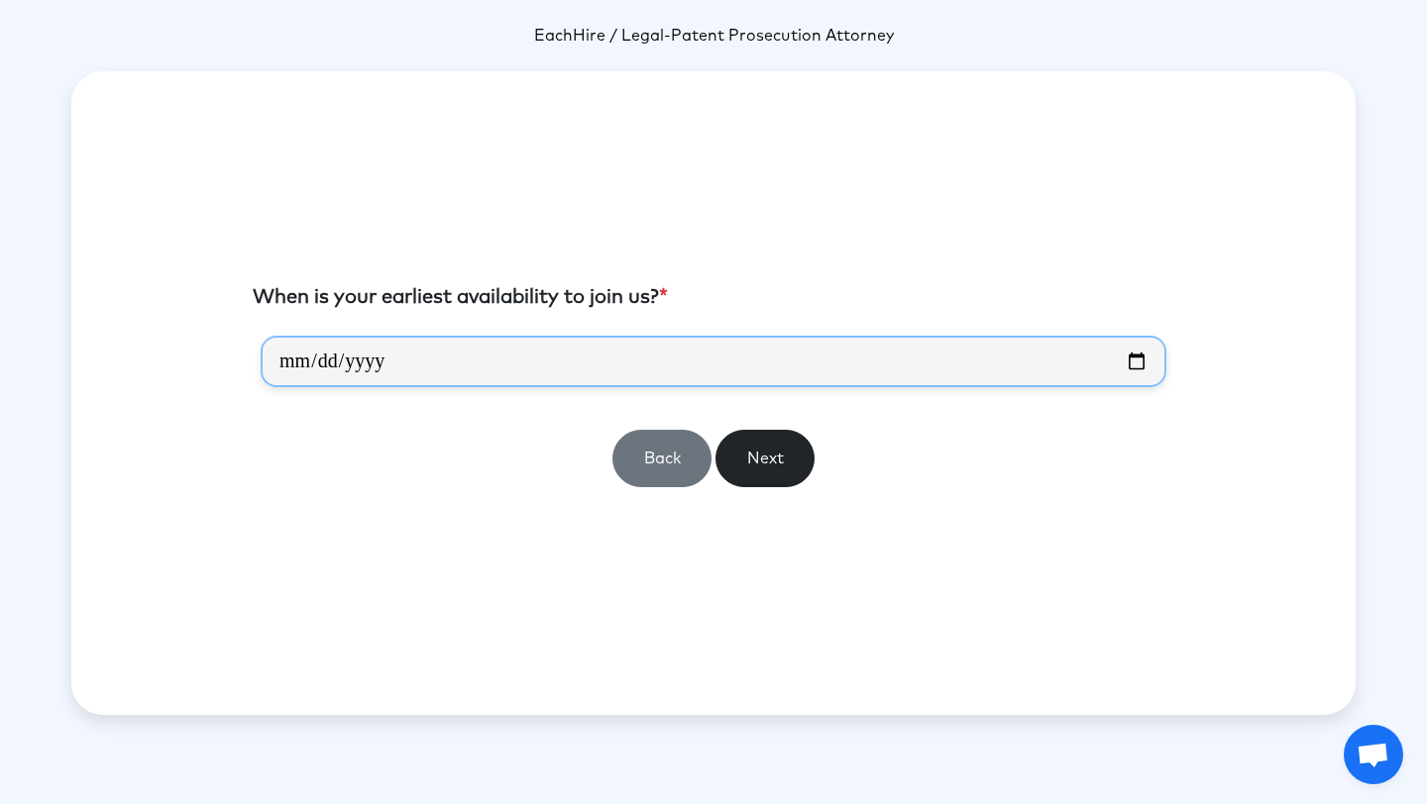
click at [595, 385] on input "date" at bounding box center [714, 362] width 906 height 52
click at [1146, 358] on input "date" at bounding box center [714, 362] width 906 height 52
click at [1125, 358] on input "date" at bounding box center [714, 362] width 906 height 52
type input "**********"
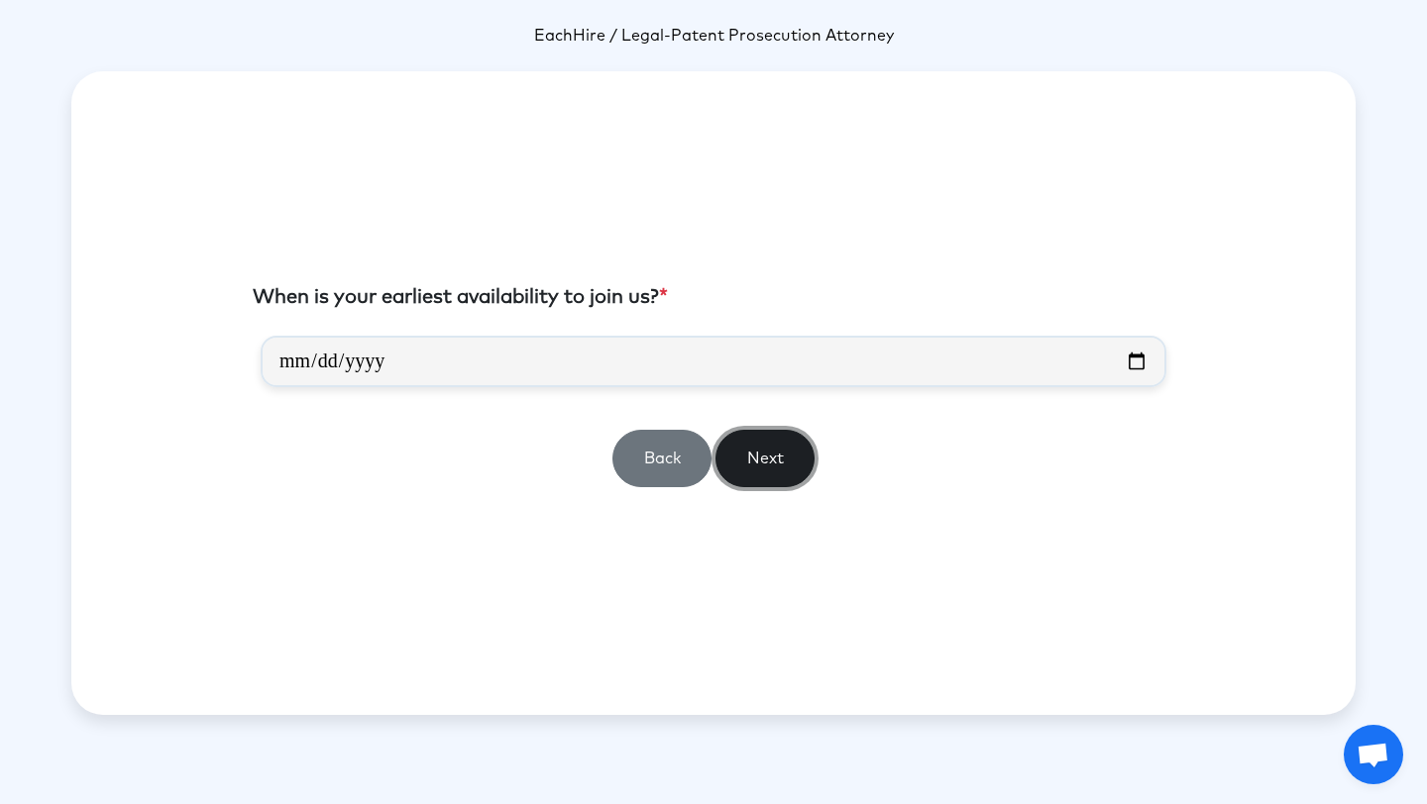
click at [797, 441] on button "Next" at bounding box center [764, 458] width 99 height 57
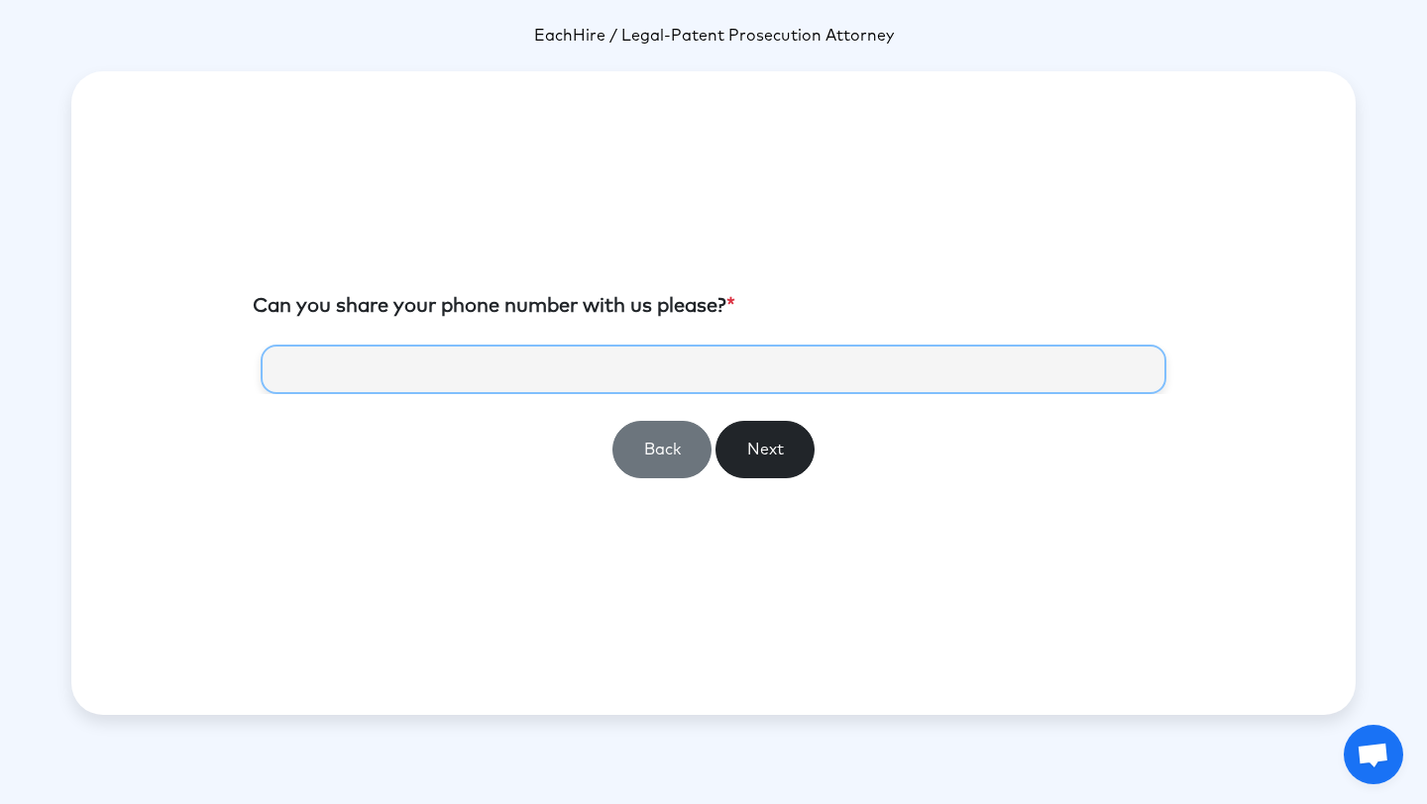
click at [736, 385] on input "tel" at bounding box center [714, 370] width 906 height 50
type input "**********"
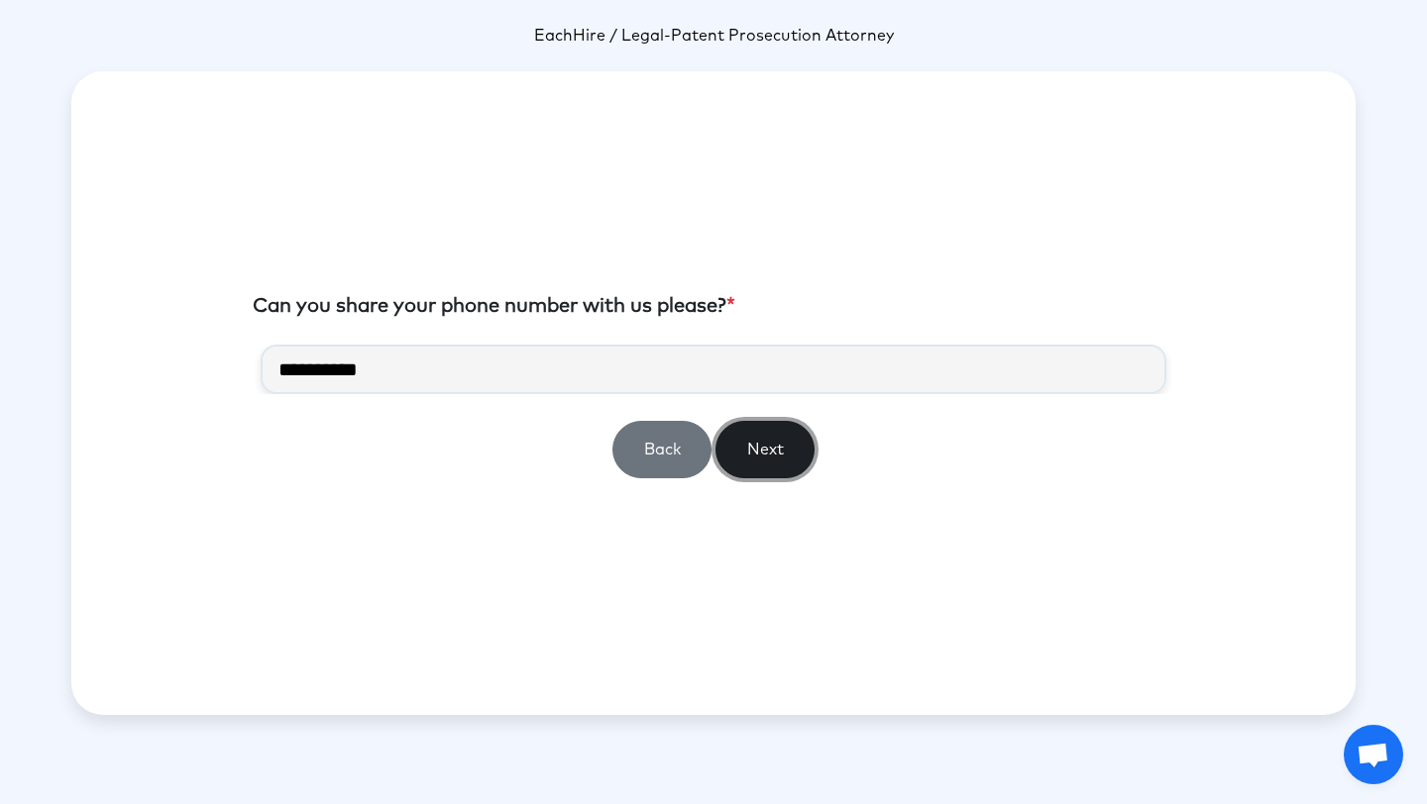
click at [766, 438] on button "Next" at bounding box center [764, 449] width 99 height 57
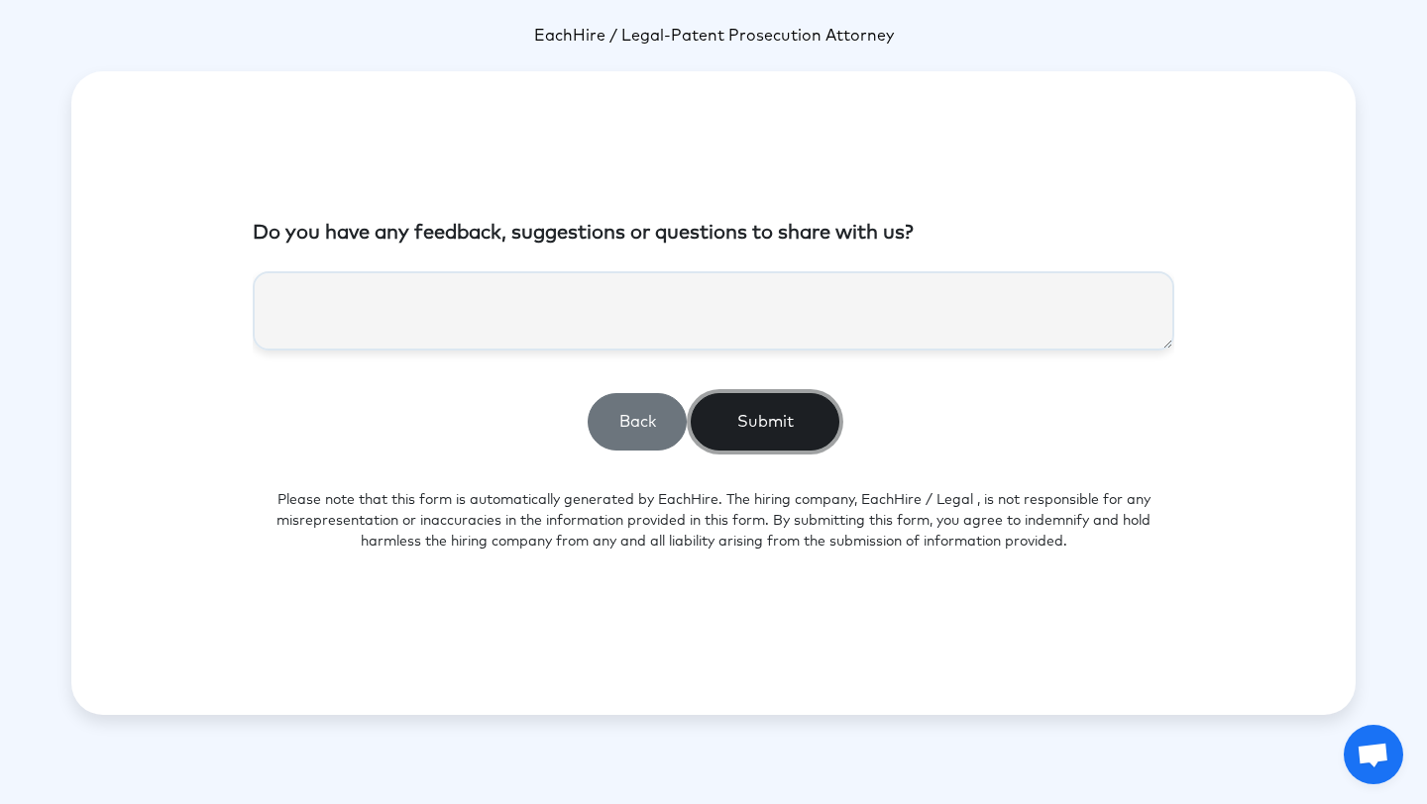
click at [773, 432] on button "Submit" at bounding box center [765, 421] width 149 height 57
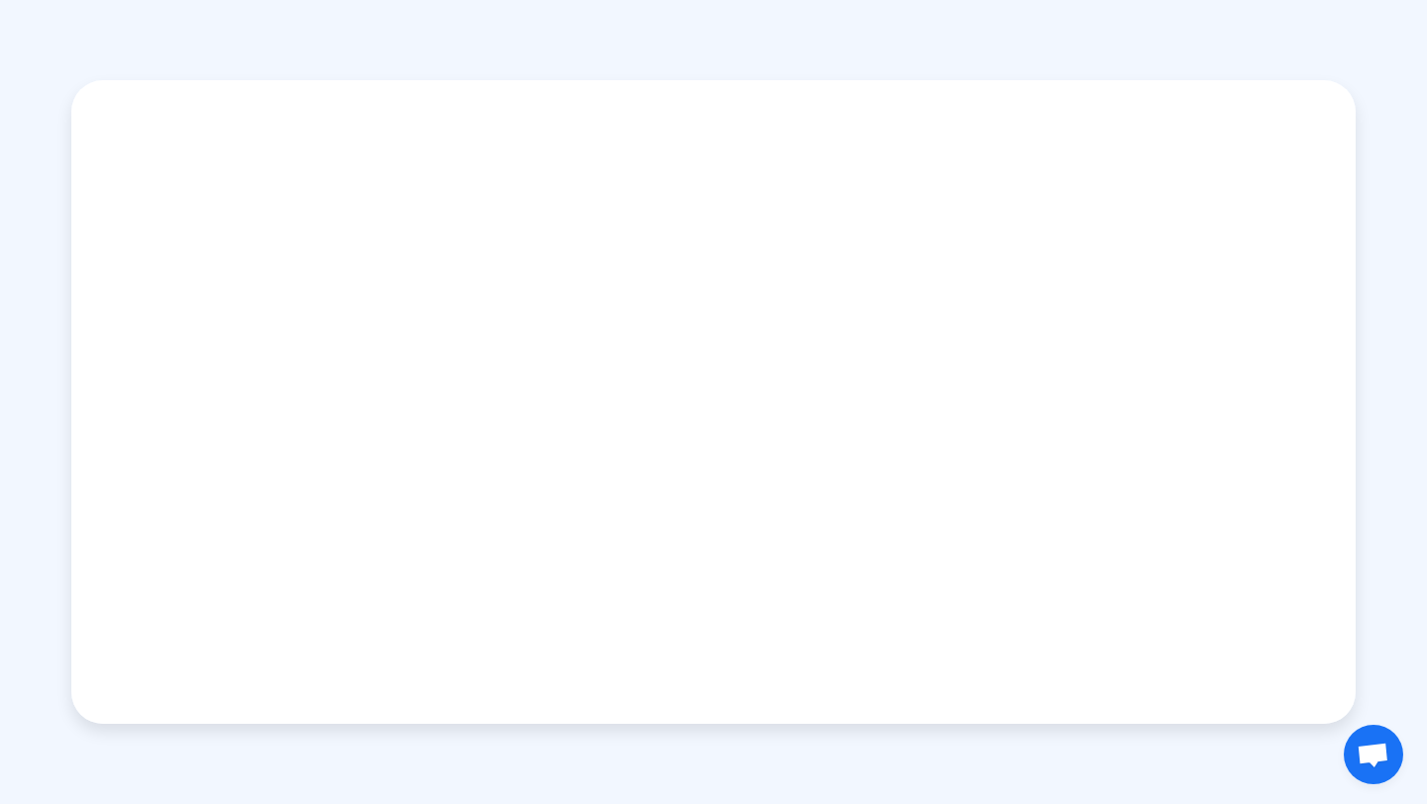
scroll to position [367, 0]
